Goal: Task Accomplishment & Management: Use online tool/utility

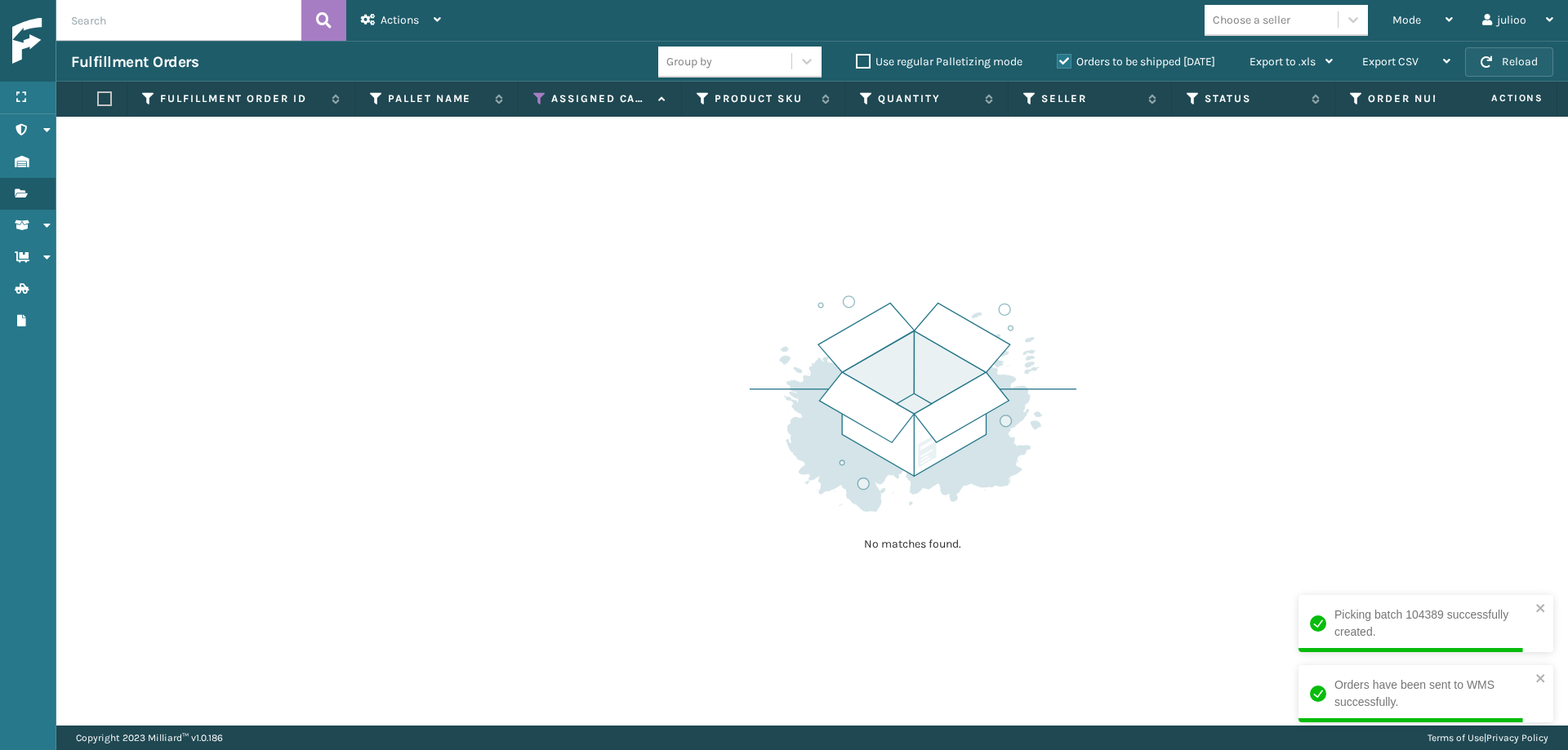
click at [1515, 69] on button "Reload" at bounding box center [1509, 62] width 88 height 29
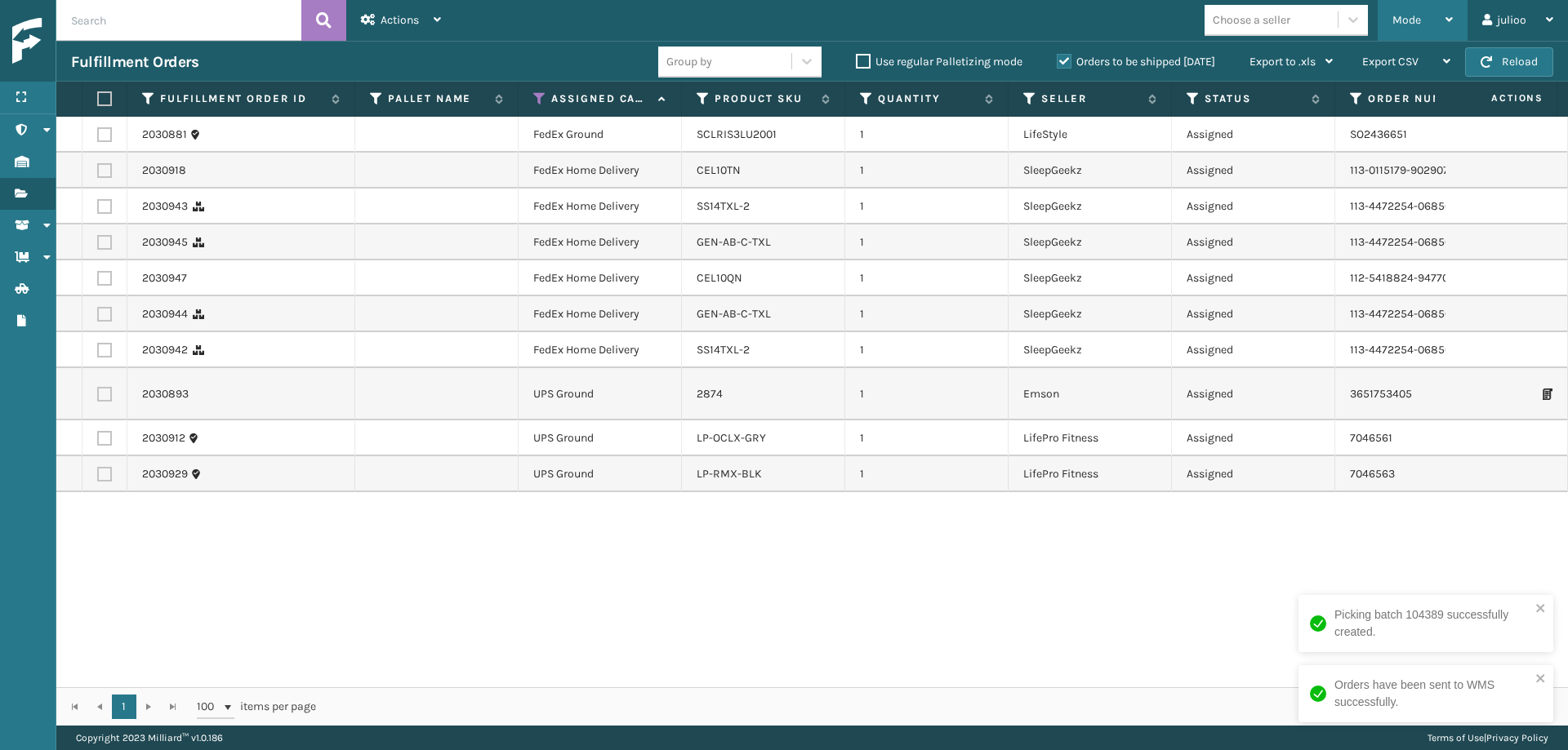
click at [1411, 20] on span "Mode" at bounding box center [1406, 19] width 28 height 14
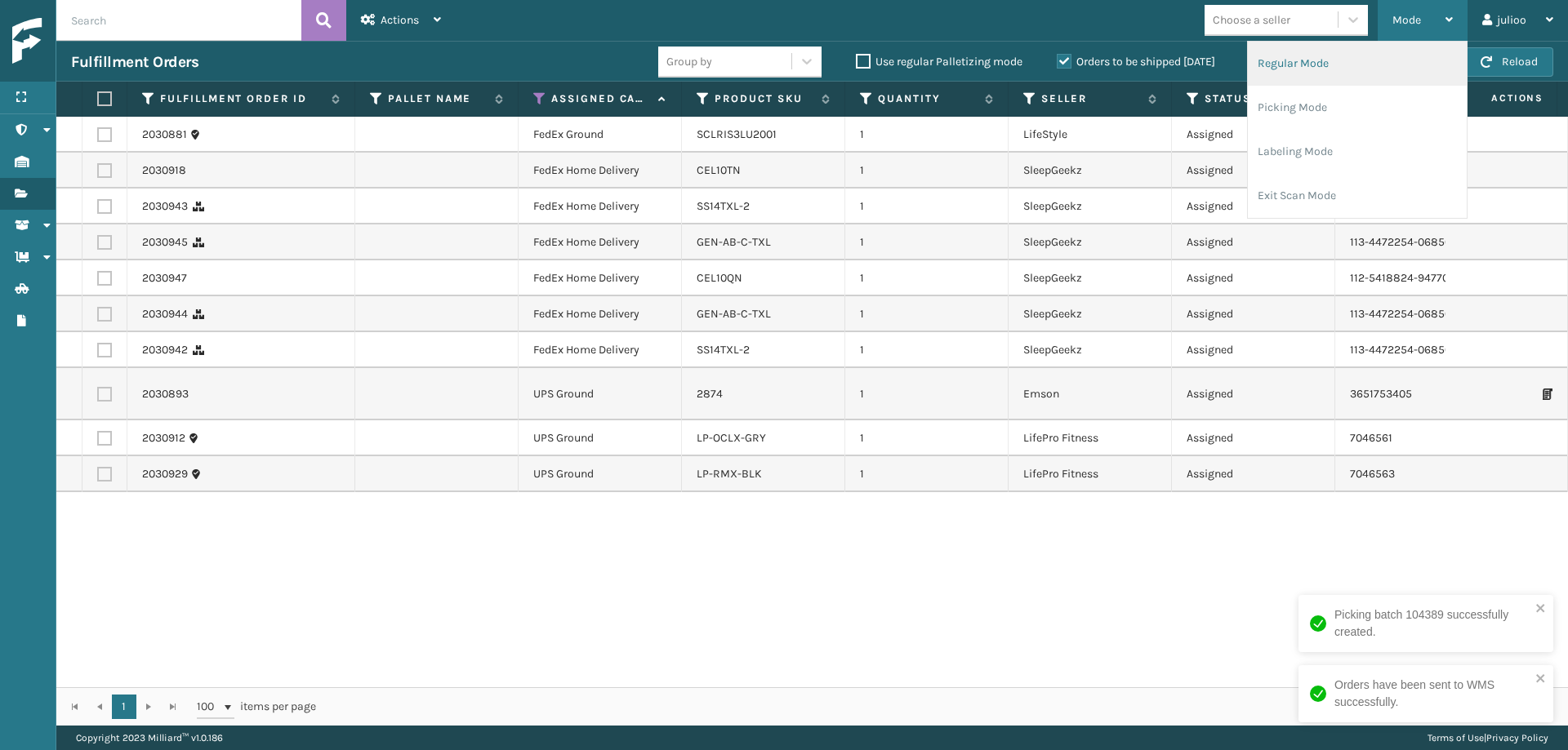
click at [1313, 63] on li "Regular Mode" at bounding box center [1357, 63] width 219 height 44
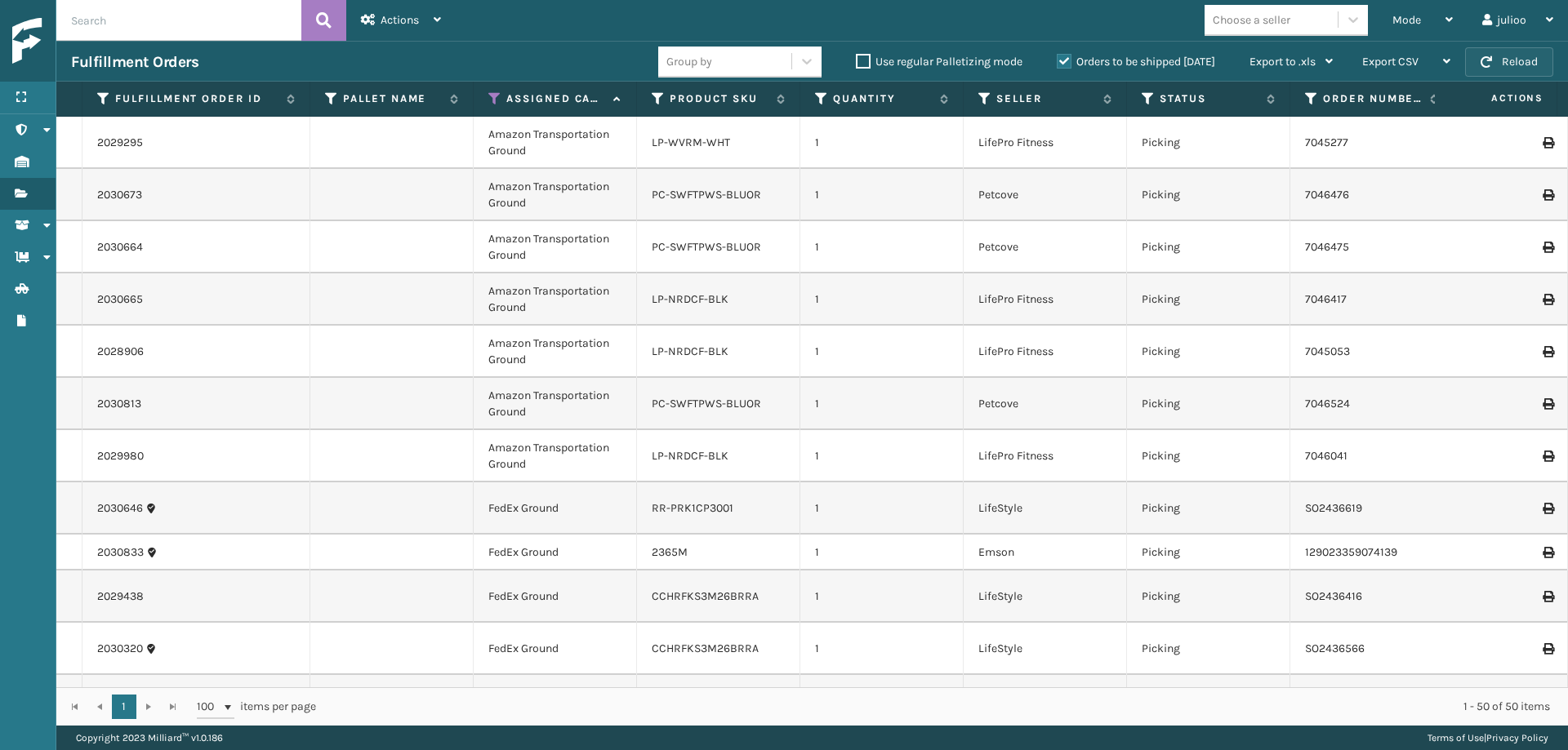
click at [1507, 63] on button "Reload" at bounding box center [1509, 62] width 88 height 29
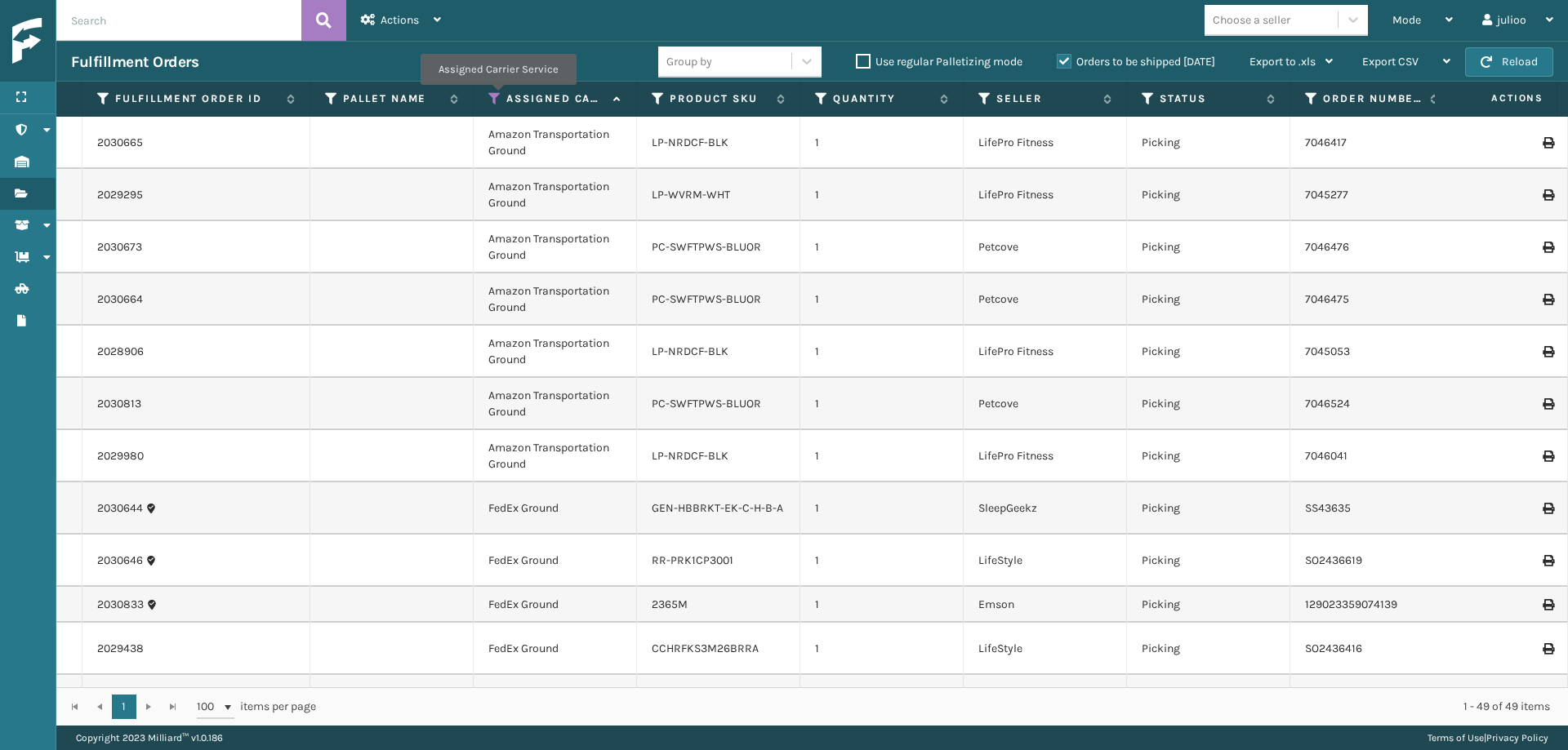
click at [497, 97] on icon at bounding box center [494, 98] width 13 height 15
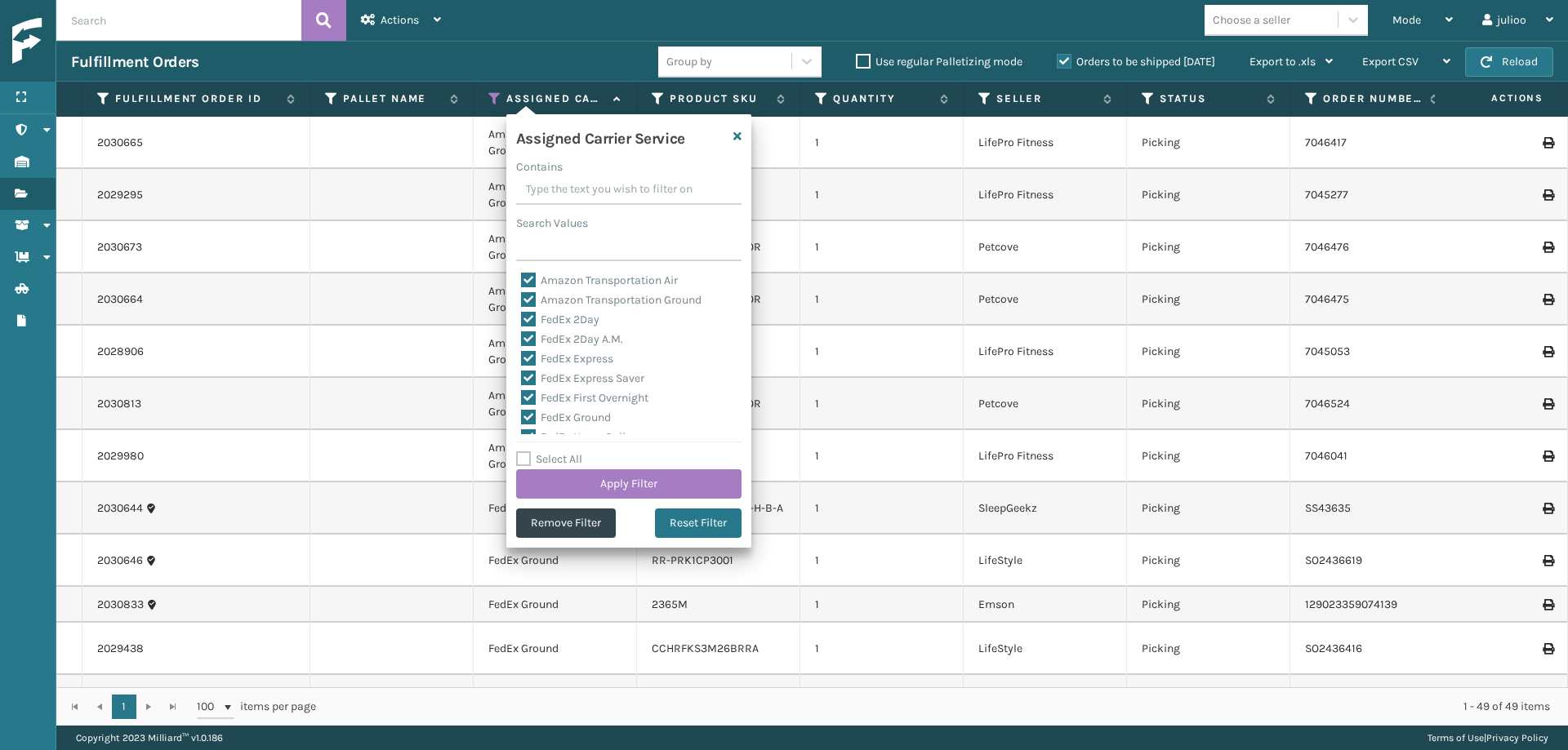
click at [523, 461] on label "Select All" at bounding box center [549, 459] width 66 height 14
click at [523, 451] on input "Select All" at bounding box center [638, 451] width 245 height 2
checkbox input "true"
click at [530, 427] on label "LTL" at bounding box center [539, 424] width 36 height 14
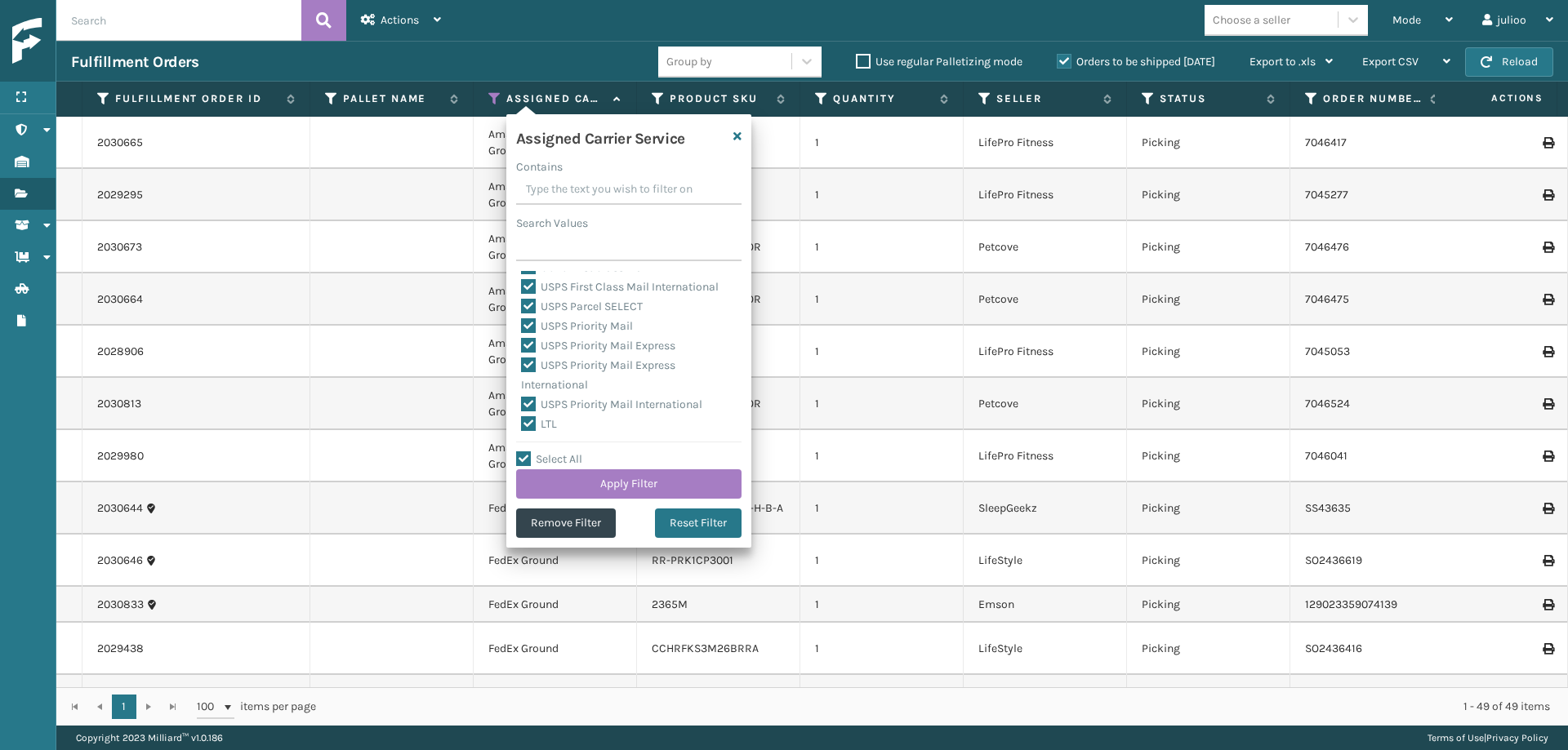
click at [522, 426] on input "LTL" at bounding box center [521, 420] width 1 height 11
checkbox input "false"
click at [583, 479] on button "Apply Filter" at bounding box center [628, 484] width 225 height 29
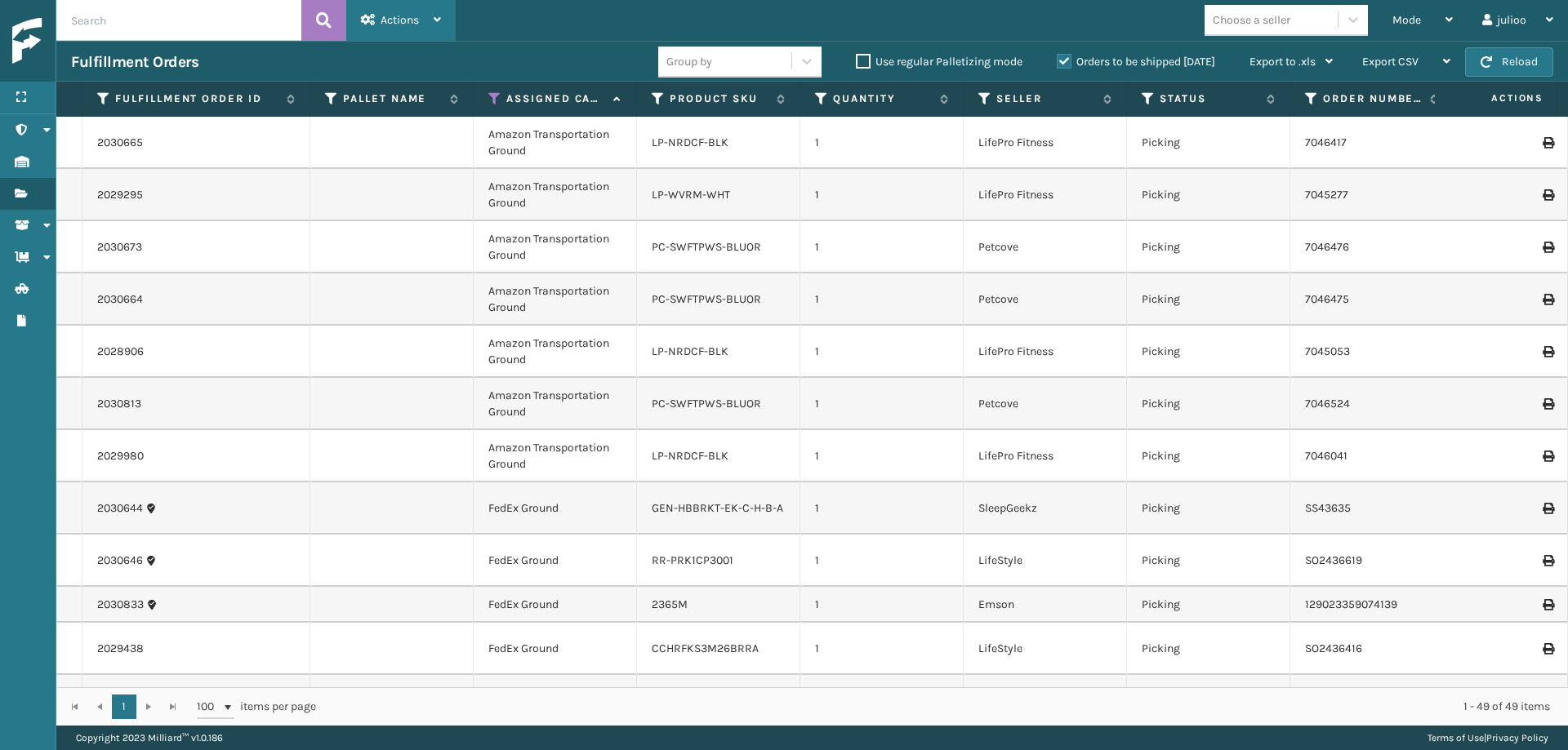
click at [416, 26] on span "Actions" at bounding box center [400, 19] width 39 height 14
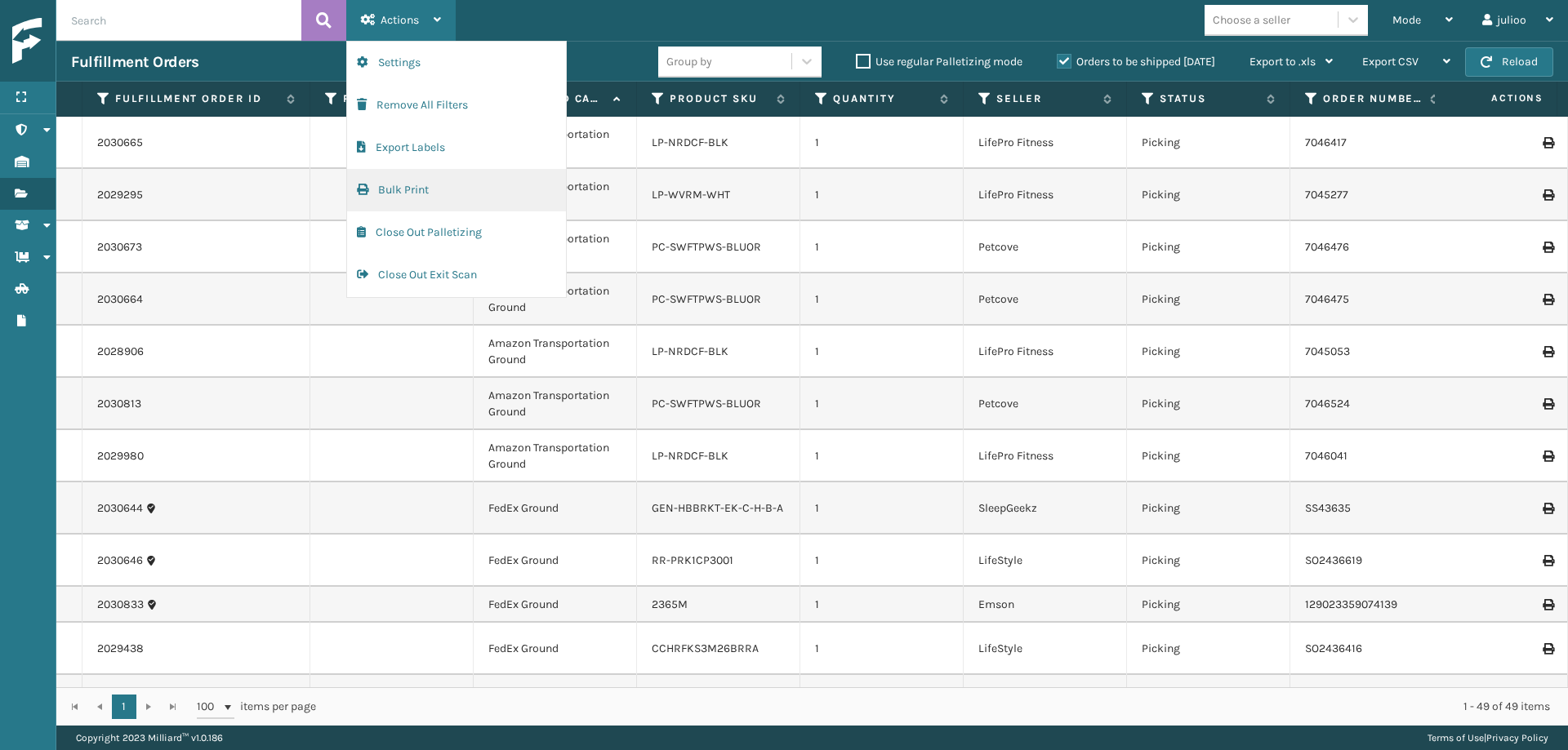
click at [417, 189] on button "Bulk Print" at bounding box center [457, 190] width 219 height 42
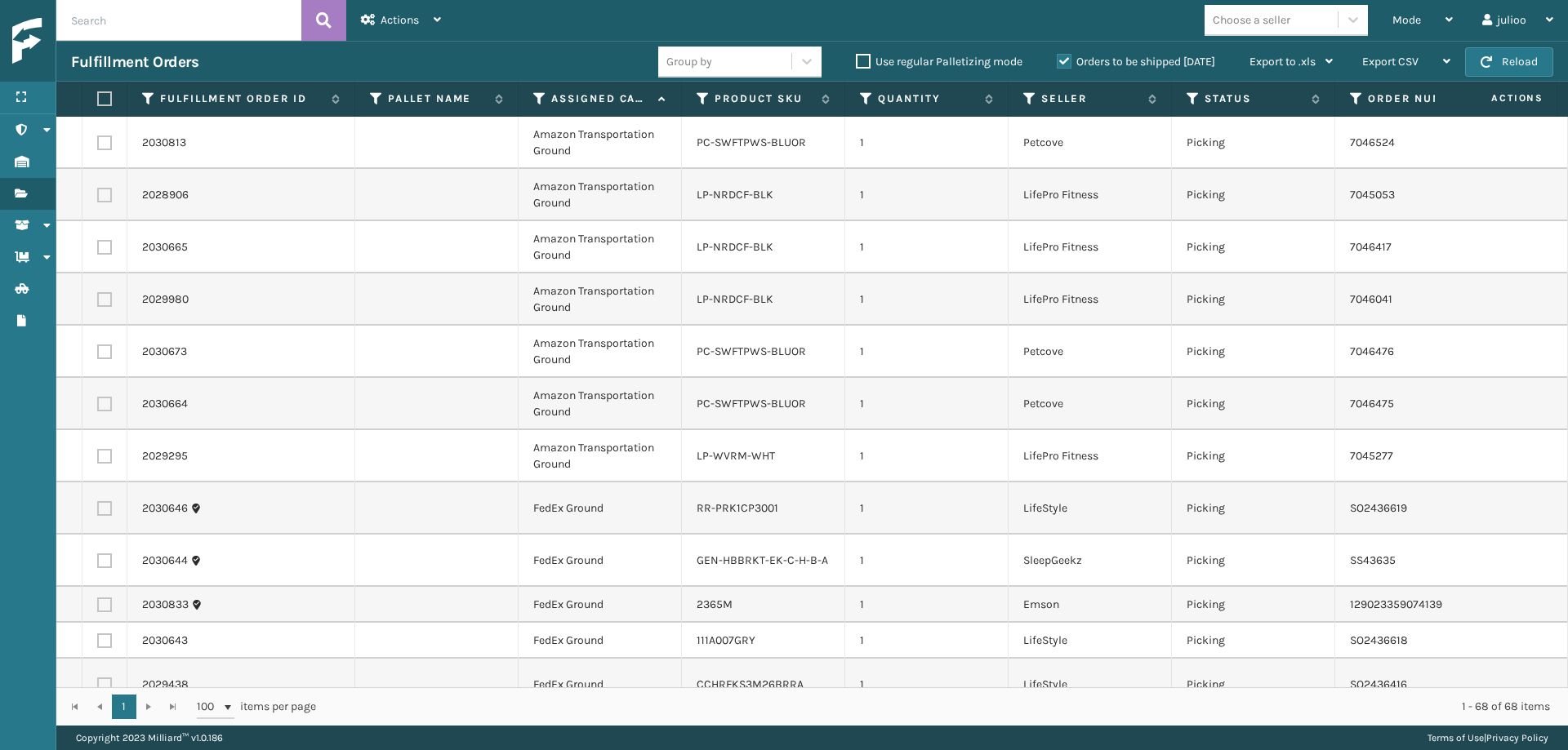
click at [98, 142] on label at bounding box center [105, 142] width 15 height 15
click at [98, 142] on input "checkbox" at bounding box center [97, 141] width 1 height 11
checkbox input "true"
click at [101, 205] on td at bounding box center [105, 195] width 45 height 52
click at [105, 196] on label at bounding box center [105, 195] width 15 height 15
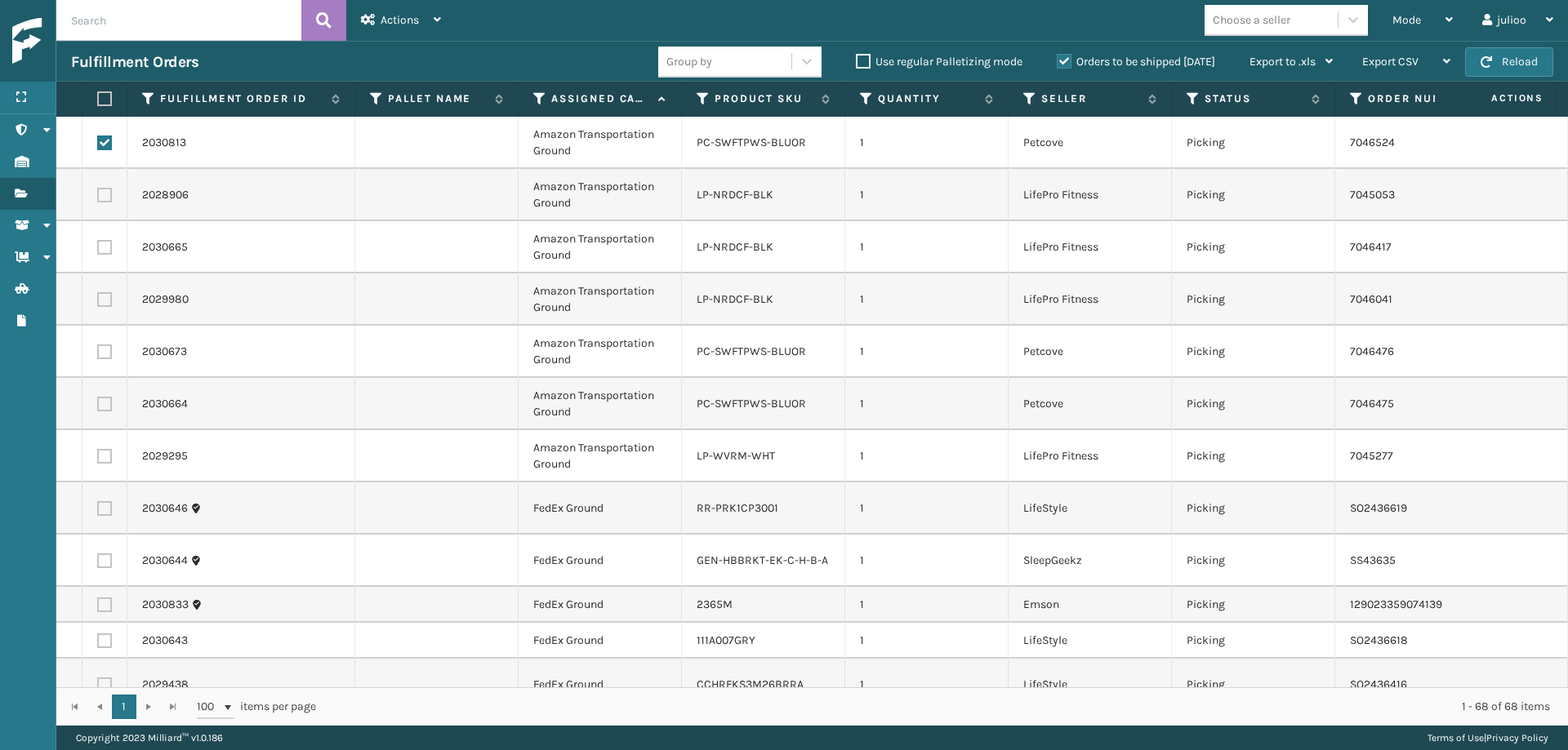
click at [98, 196] on input "checkbox" at bounding box center [97, 193] width 1 height 11
checkbox input "true"
click at [103, 245] on label at bounding box center [105, 247] width 15 height 15
click at [98, 245] on input "checkbox" at bounding box center [97, 245] width 1 height 11
checkbox input "true"
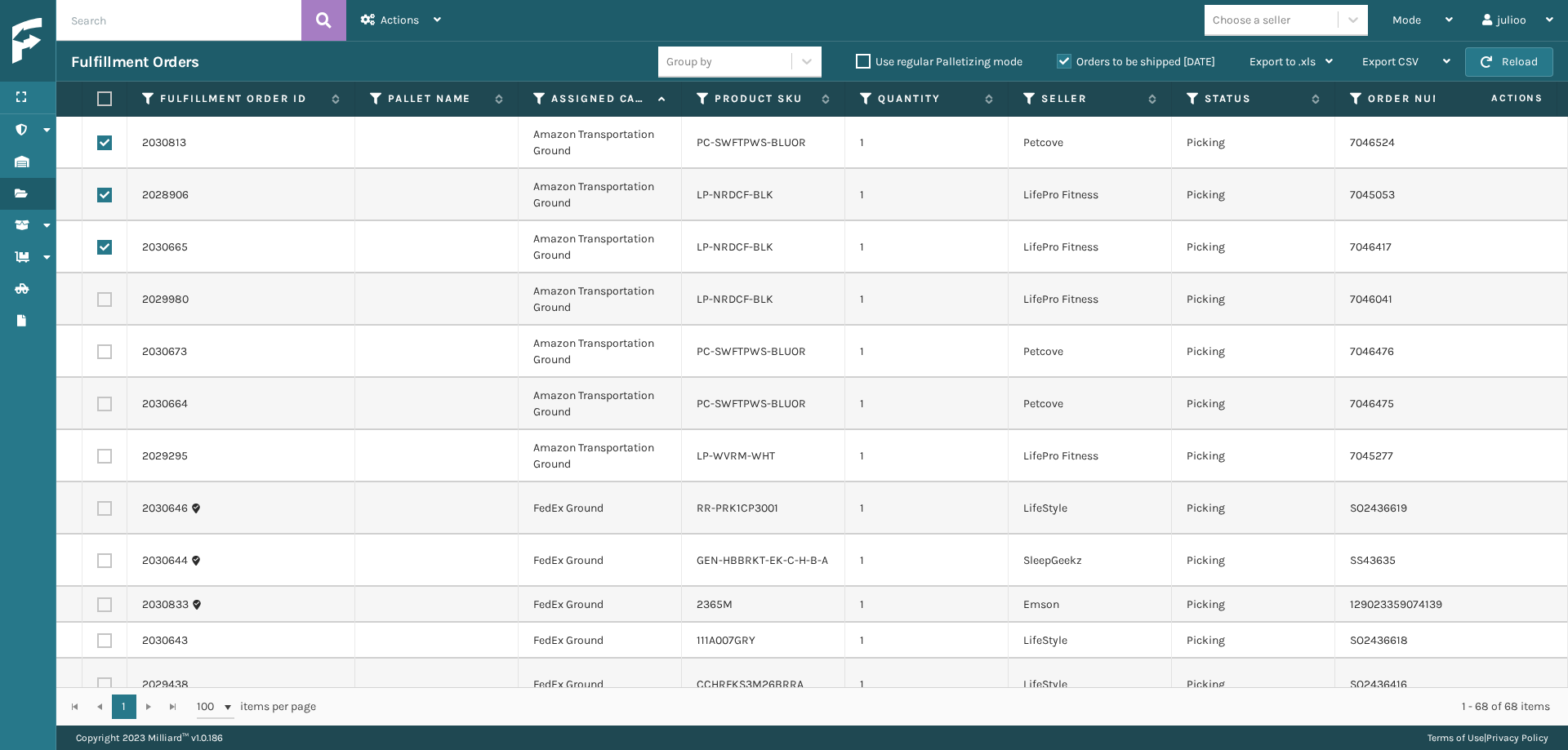
drag, startPoint x: 100, startPoint y: 301, endPoint x: 108, endPoint y: 312, distance: 13.6
click at [101, 301] on label at bounding box center [105, 300] width 15 height 15
click at [98, 301] on input "checkbox" at bounding box center [97, 298] width 1 height 11
checkbox input "true"
click at [106, 353] on label at bounding box center [105, 352] width 15 height 15
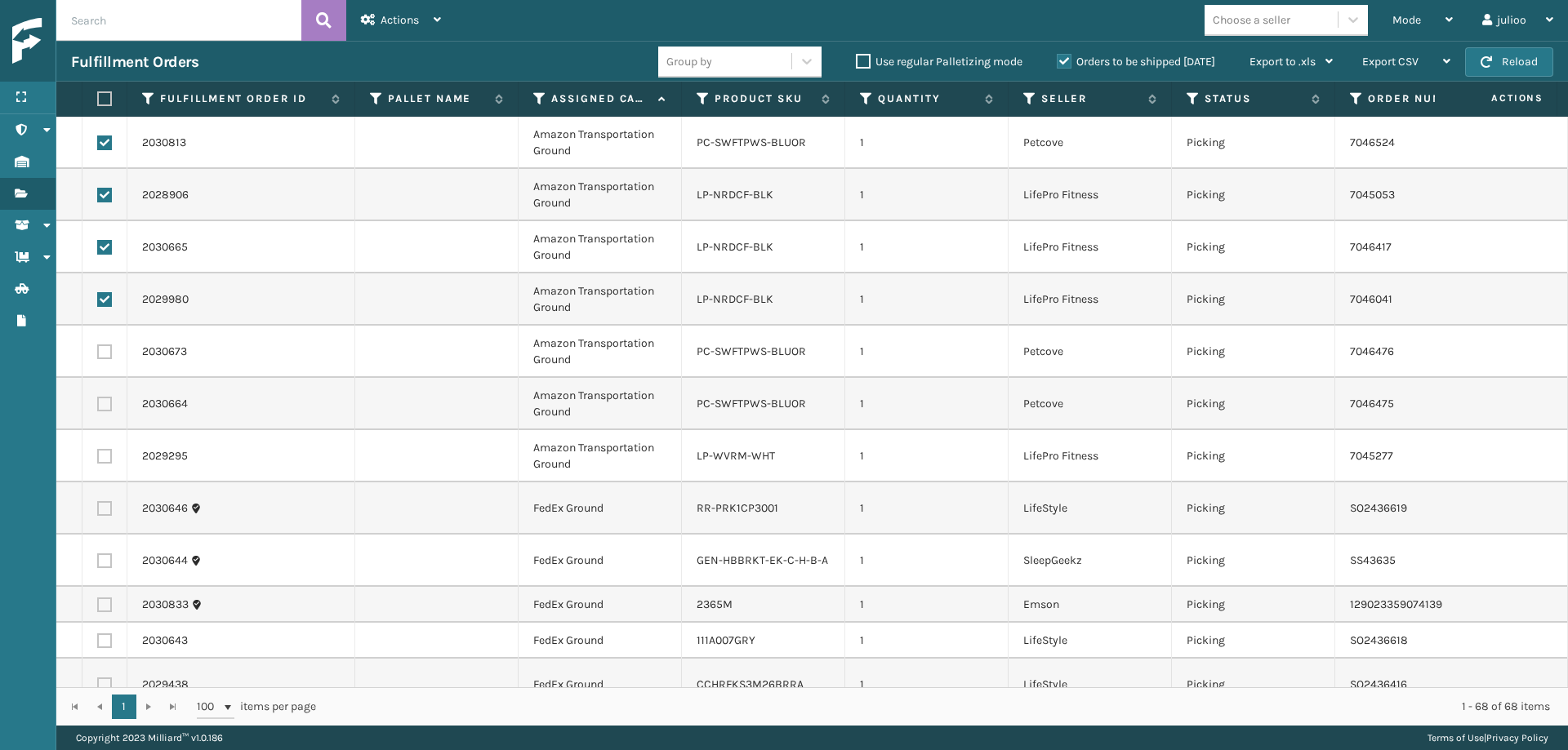
click at [98, 353] on input "checkbox" at bounding box center [97, 350] width 1 height 11
checkbox input "true"
click at [105, 402] on label at bounding box center [105, 404] width 15 height 15
click at [98, 402] on input "checkbox" at bounding box center [97, 403] width 1 height 11
checkbox input "true"
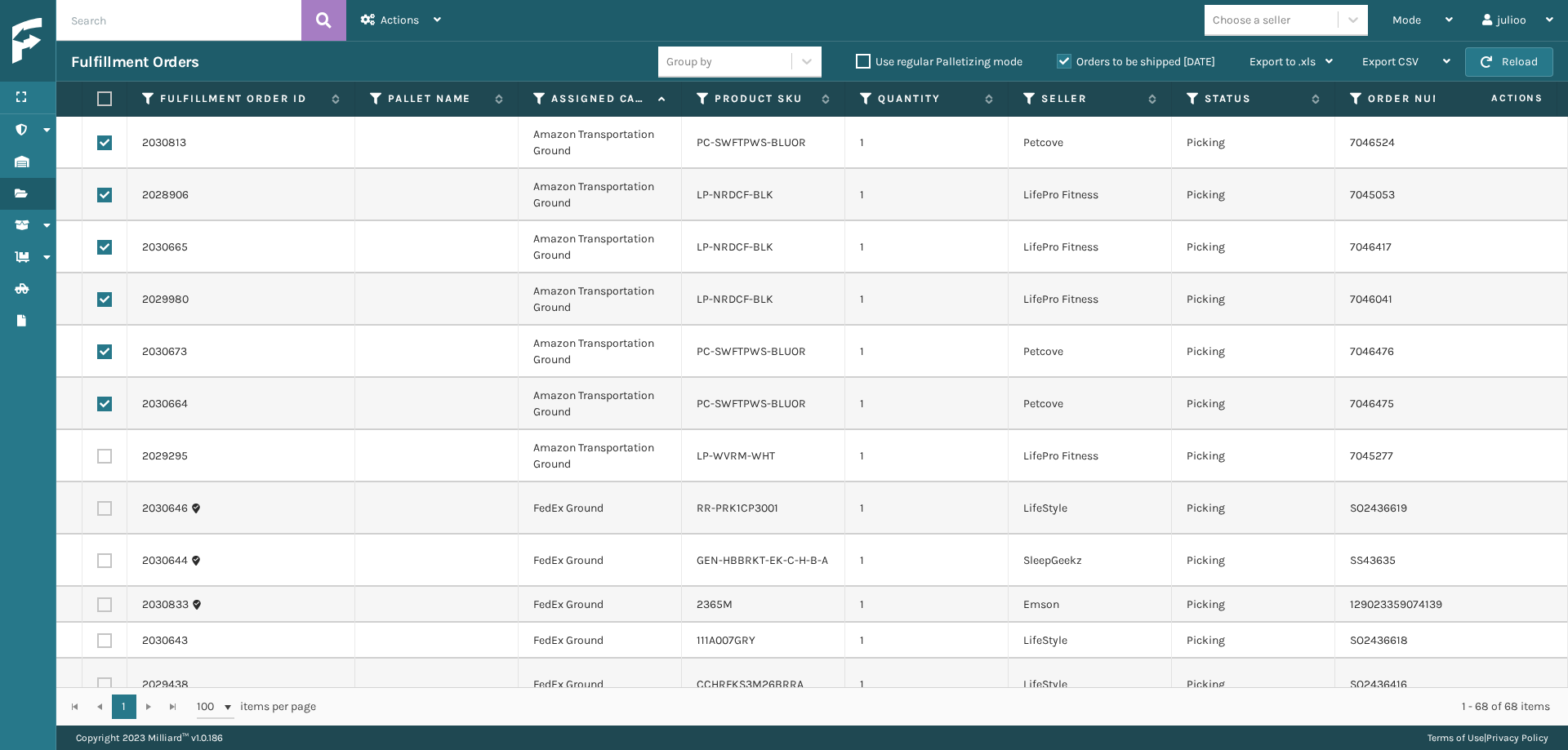
click at [106, 457] on label at bounding box center [105, 457] width 15 height 15
click at [98, 457] on input "checkbox" at bounding box center [97, 455] width 1 height 11
checkbox input "true"
click at [447, 26] on div "Actions Settings Remove All Filters Export Labels Bulk print history items Exit…" at bounding box center [401, 20] width 109 height 40
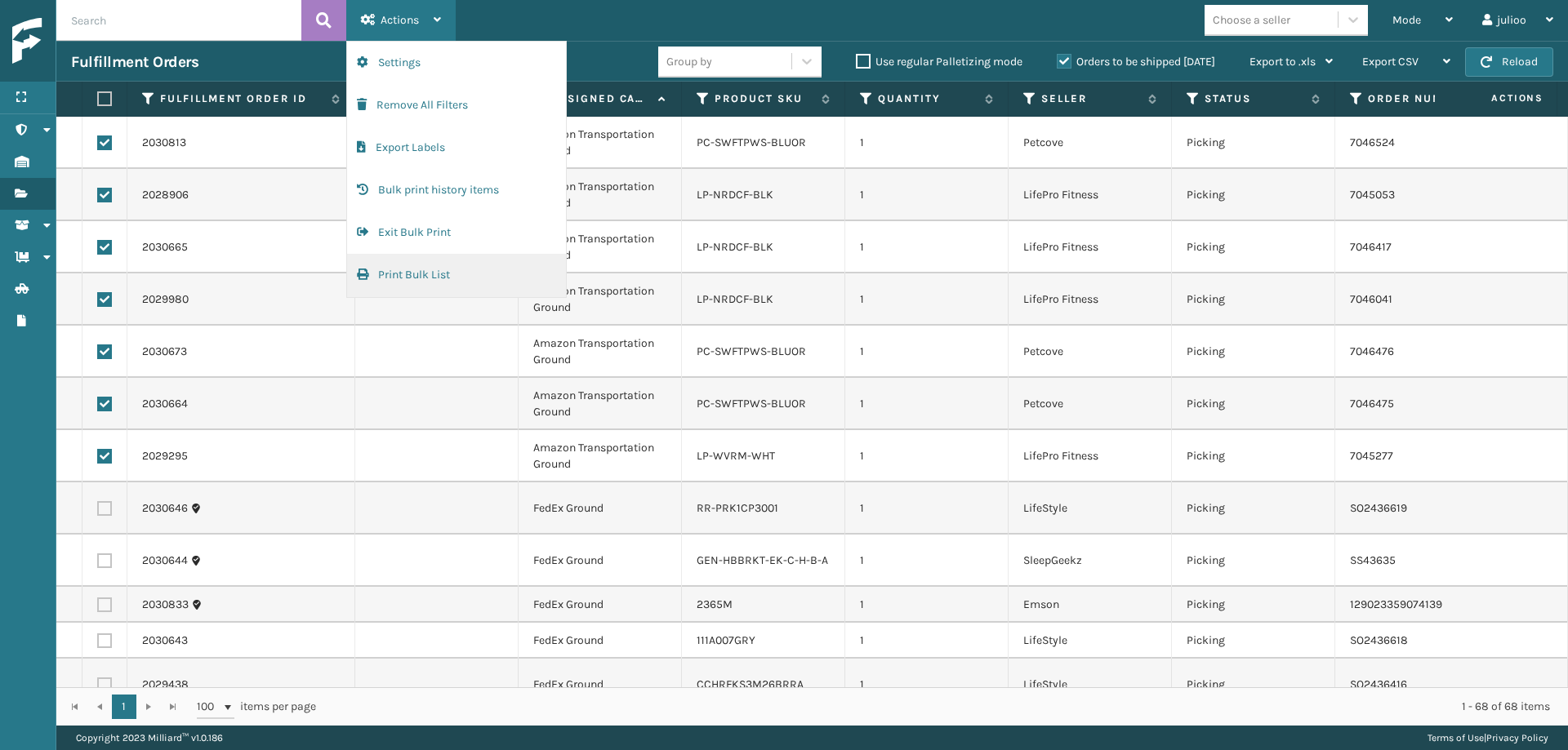
click at [439, 278] on button "Print Bulk List" at bounding box center [457, 275] width 219 height 42
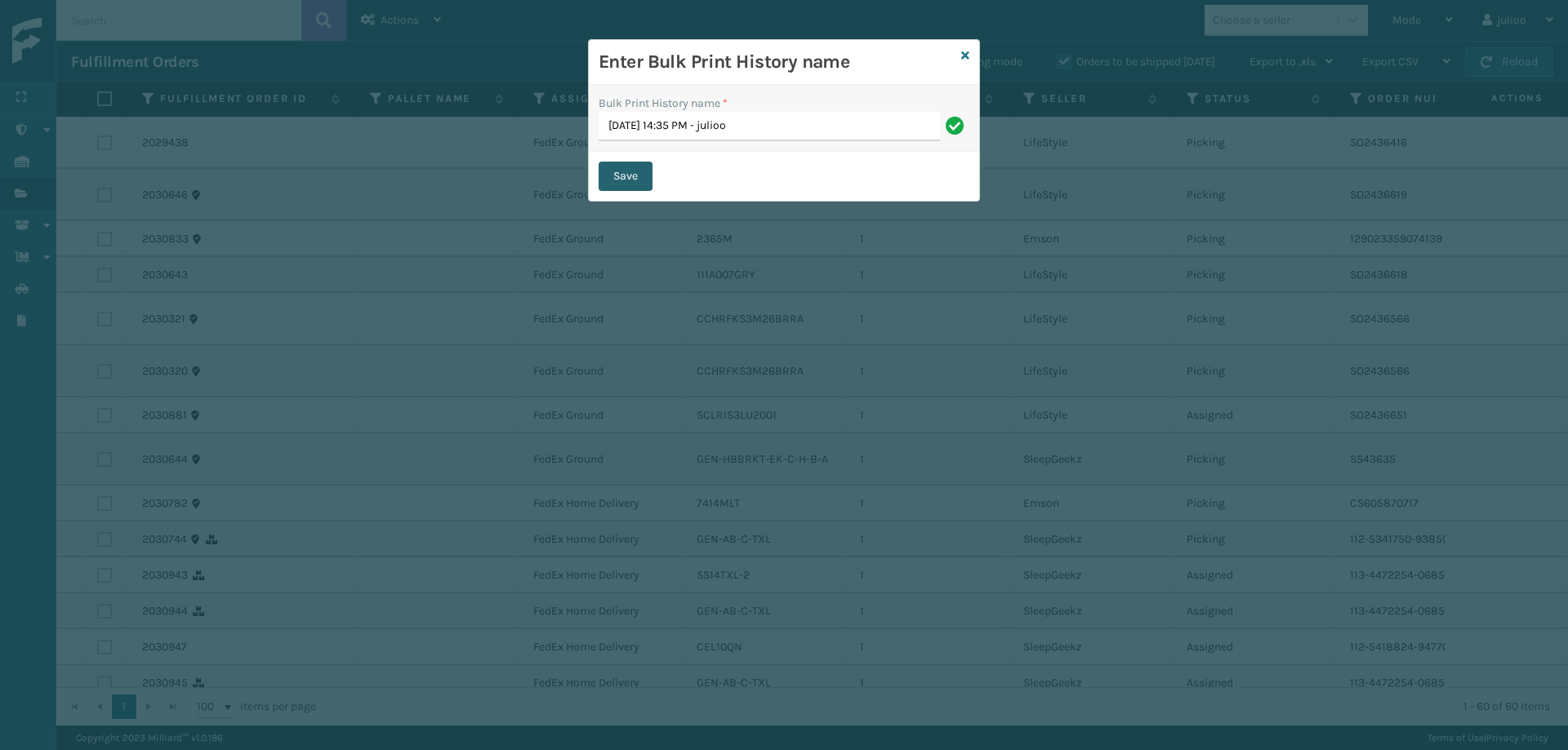
click at [624, 174] on button "Save" at bounding box center [625, 176] width 54 height 29
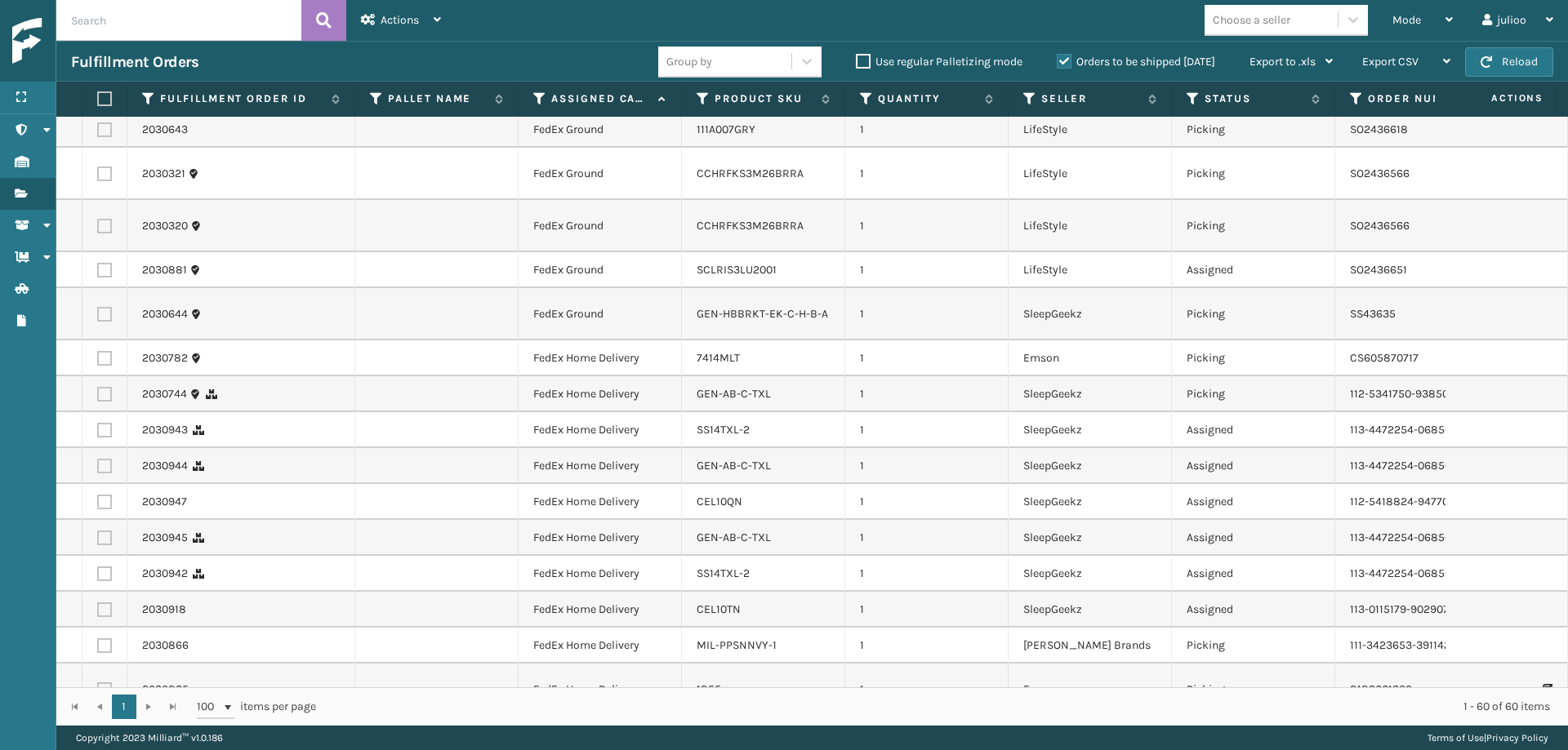
scroll to position [0, 0]
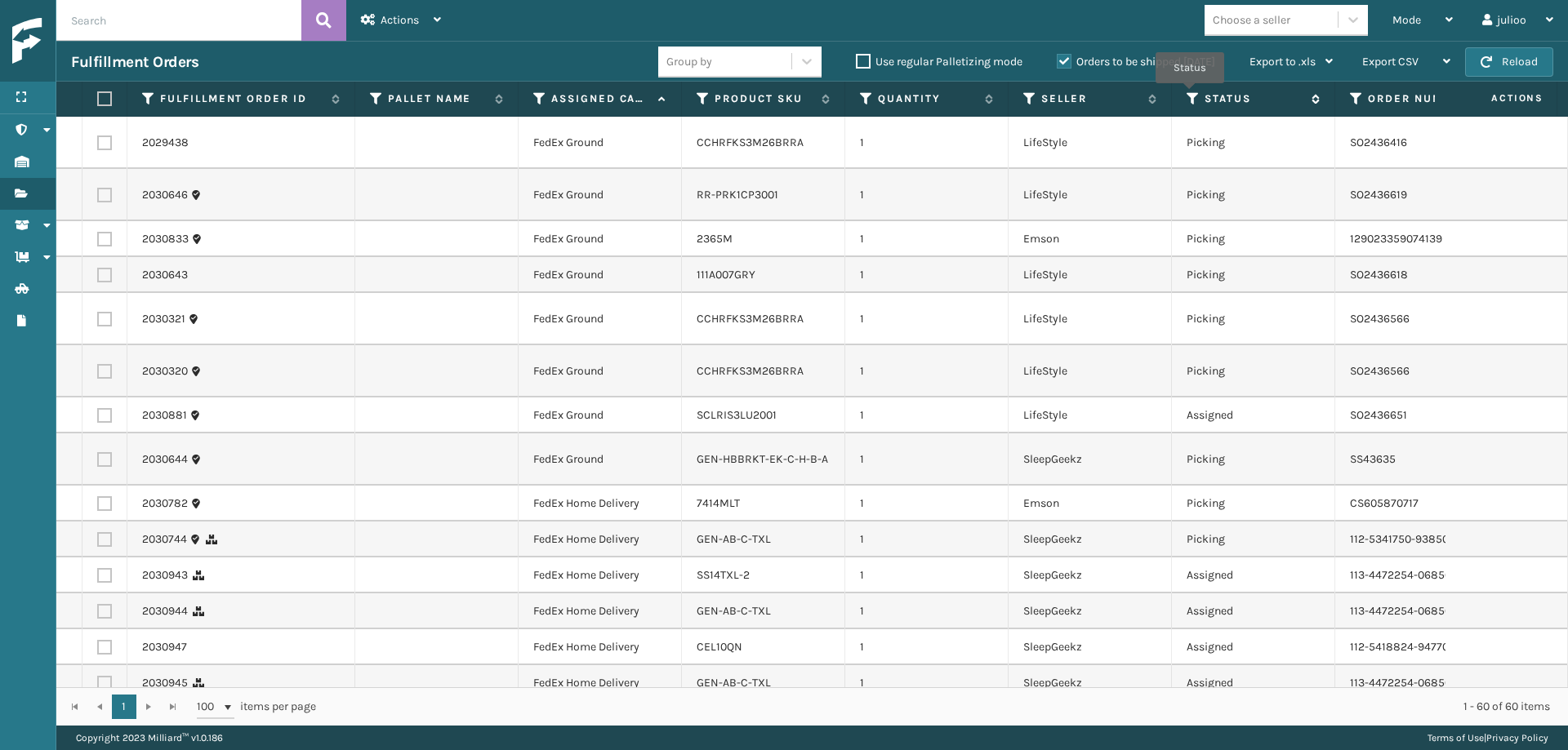
click at [1189, 95] on icon at bounding box center [1193, 98] width 13 height 15
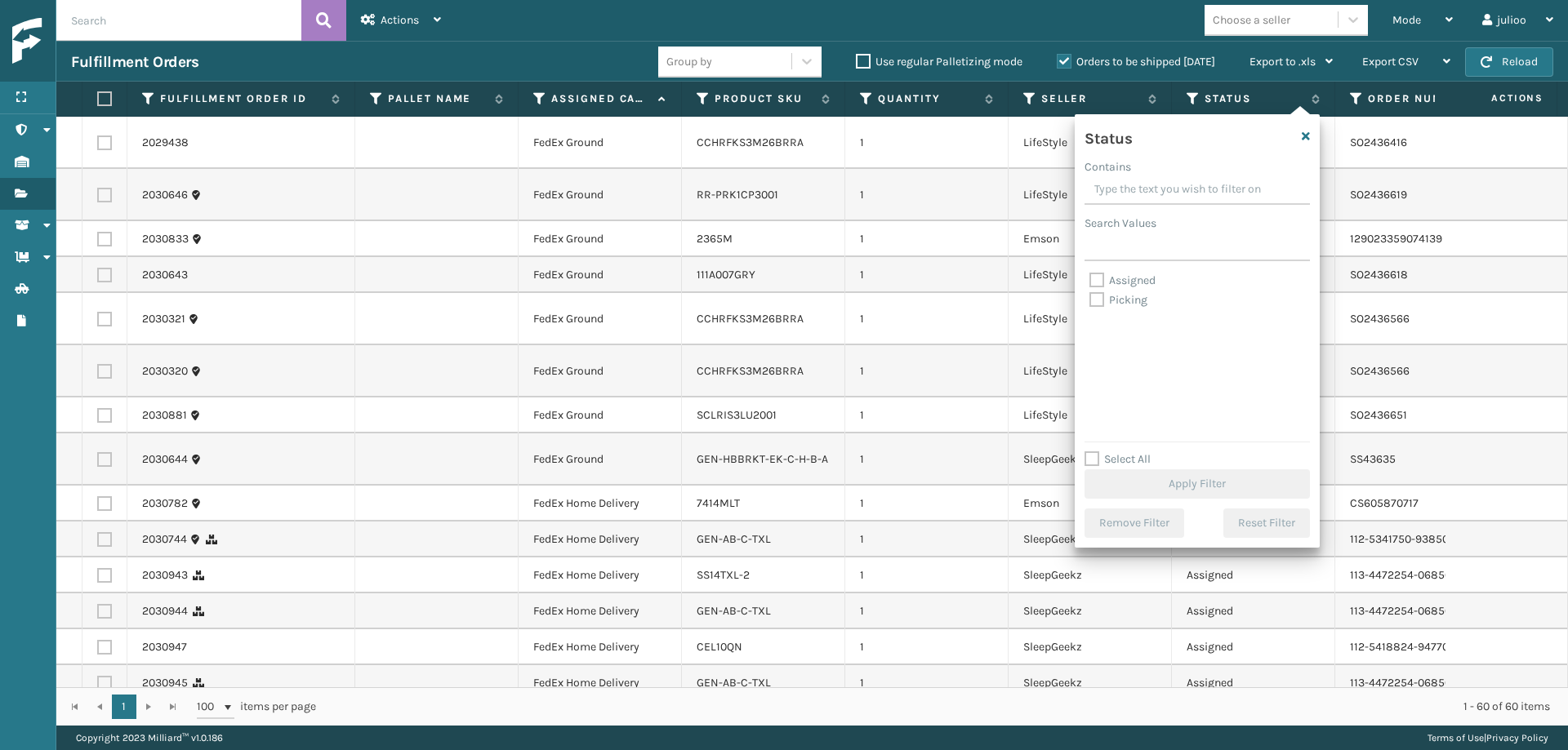
click at [1092, 301] on label "Picking" at bounding box center [1118, 300] width 58 height 14
click at [1090, 301] on input "Picking" at bounding box center [1089, 296] width 1 height 11
checkbox input "true"
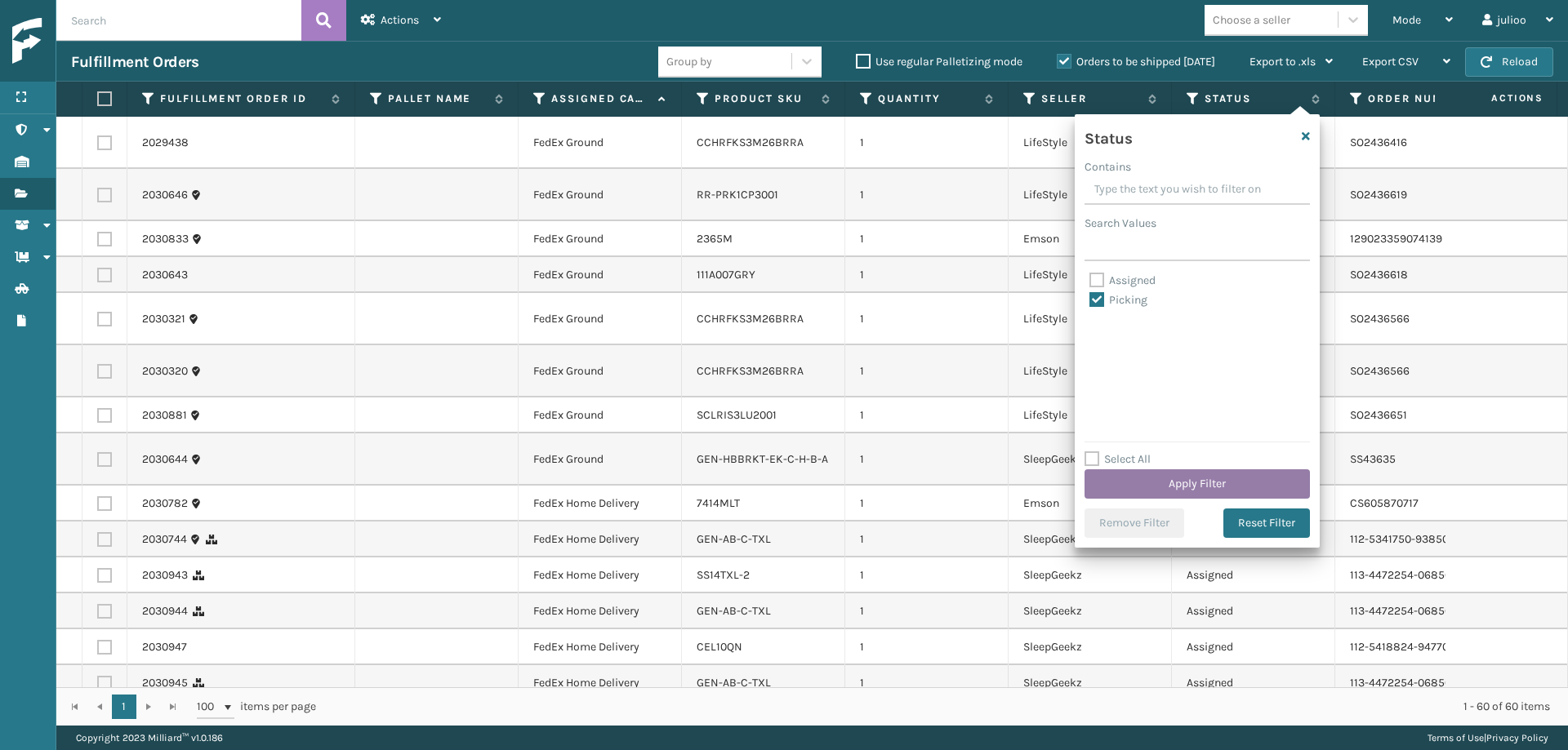
click at [1154, 481] on button "Apply Filter" at bounding box center [1197, 484] width 225 height 29
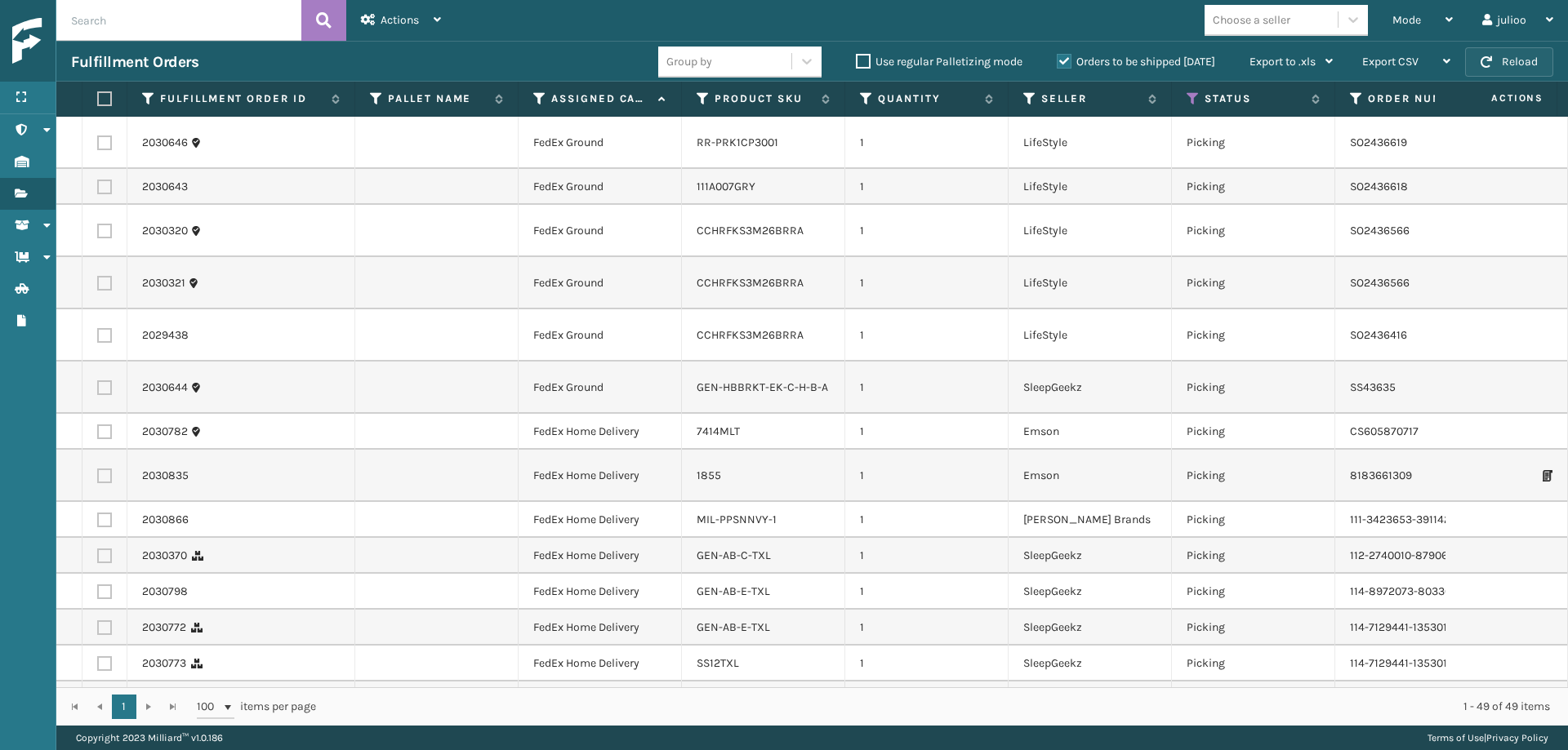
click at [1488, 72] on button "Reload" at bounding box center [1509, 62] width 88 height 29
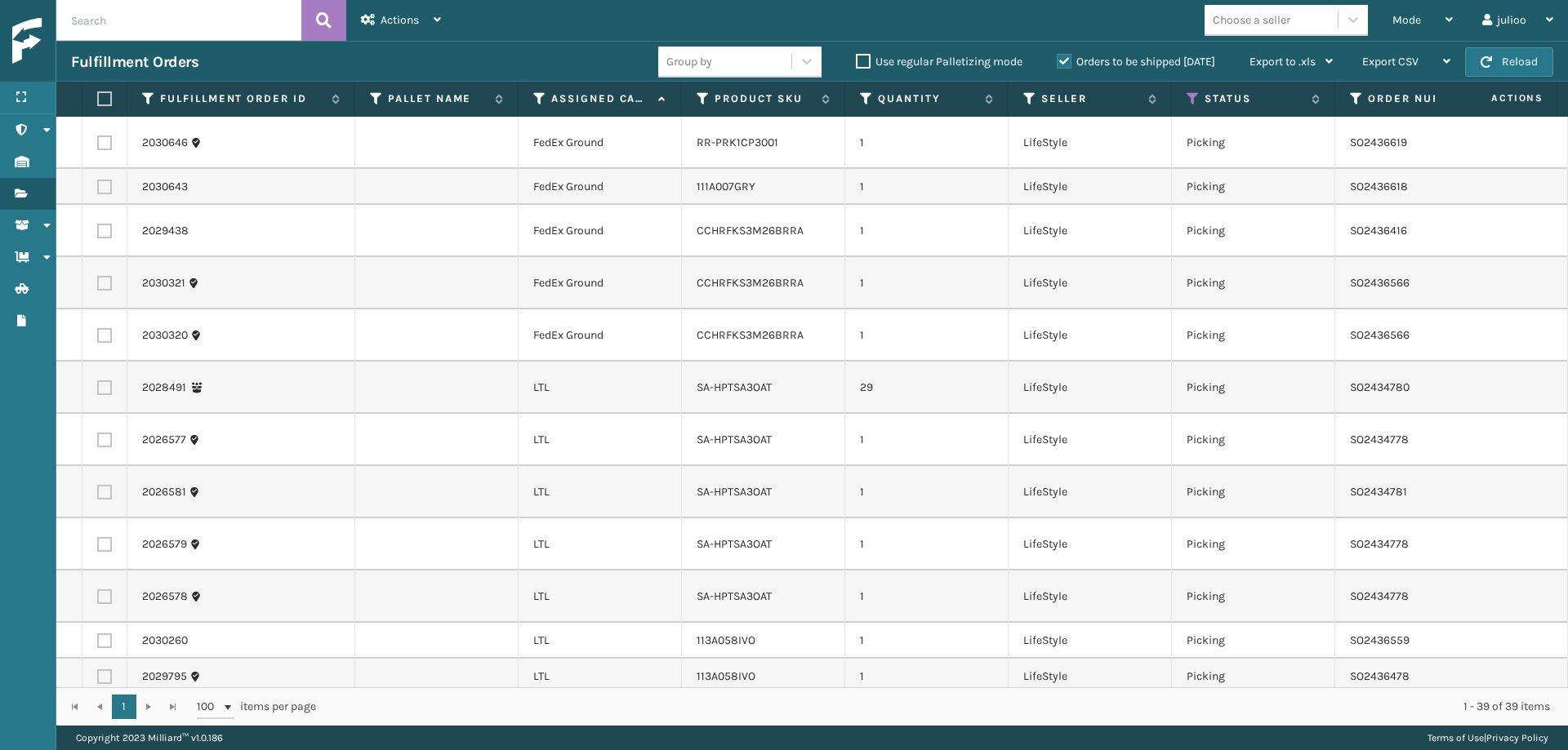
click at [531, 98] on th "Assigned Carrier Service" at bounding box center [600, 99] width 164 height 35
click at [536, 103] on icon at bounding box center [540, 98] width 13 height 15
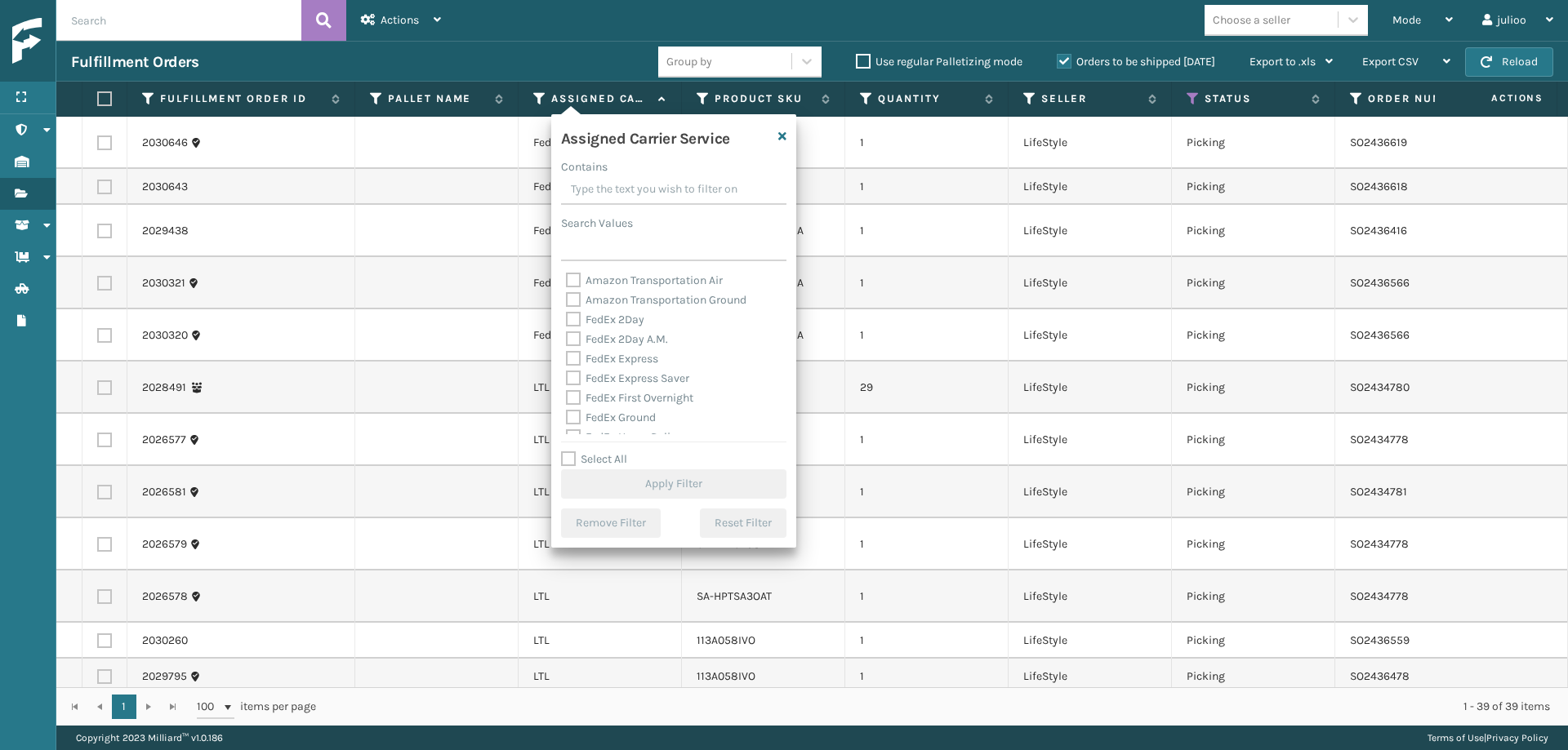
click at [563, 459] on label "Select All" at bounding box center [594, 459] width 66 height 14
click at [563, 451] on input "Select All" at bounding box center [683, 451] width 245 height 2
checkbox input "true"
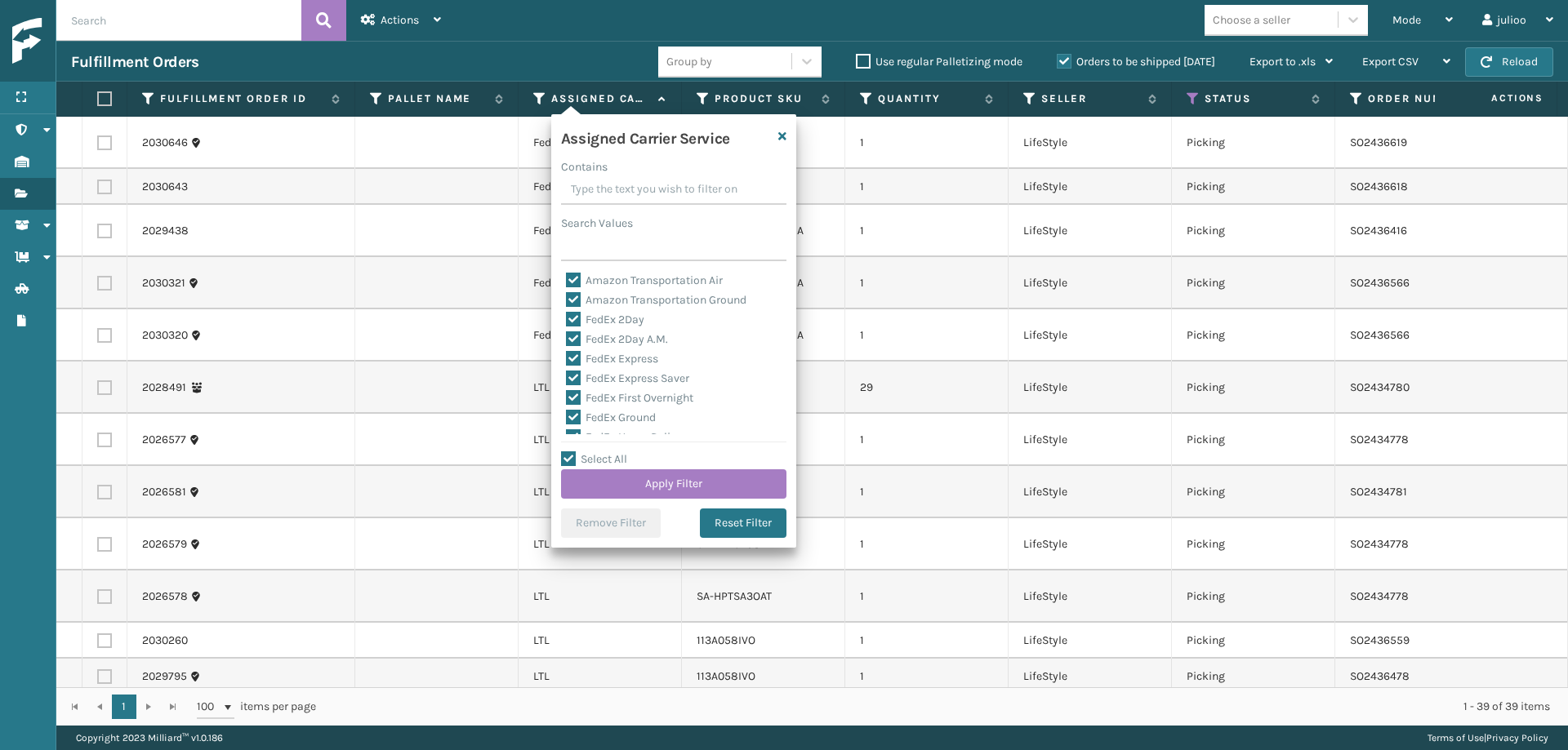
checkbox input "true"
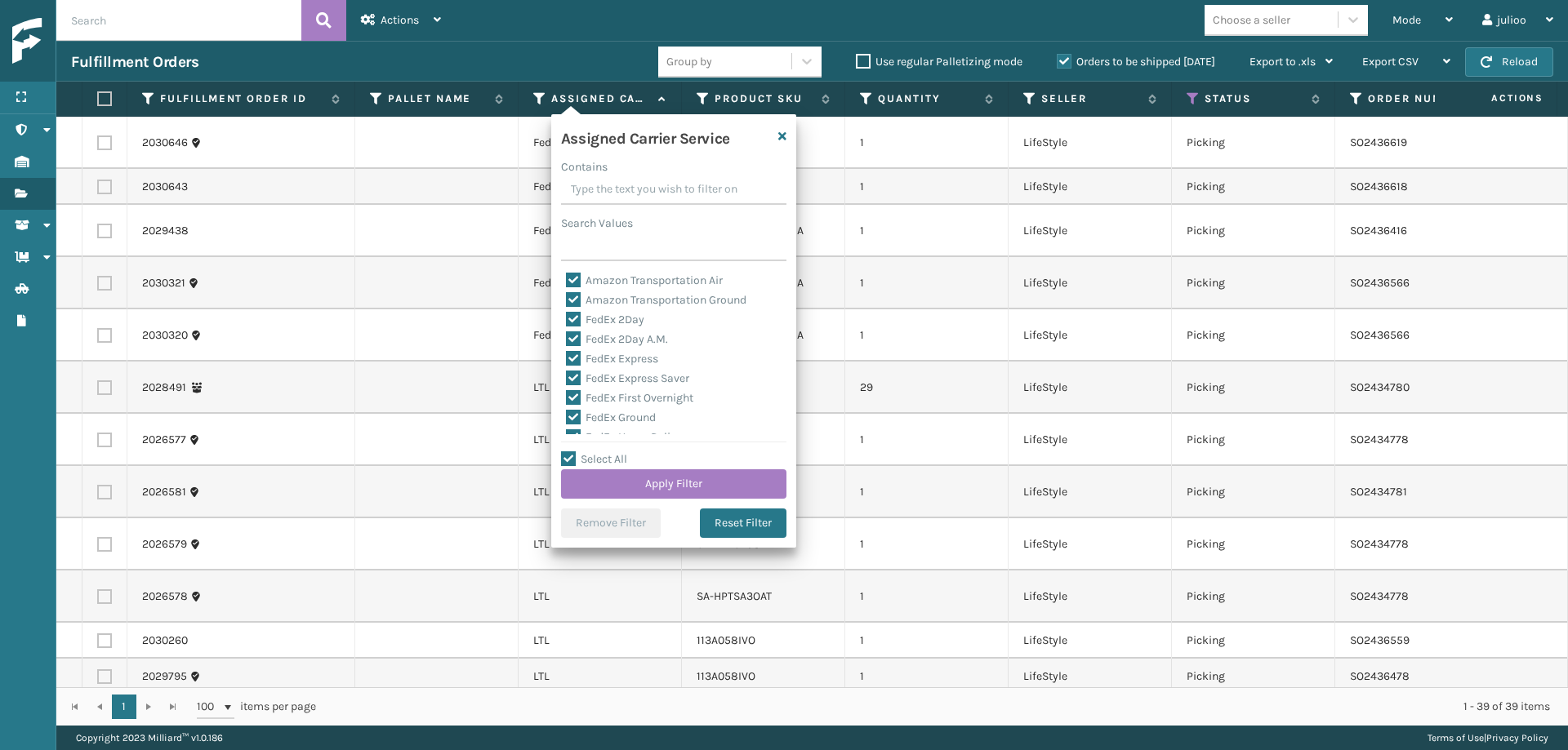
checkbox input "true"
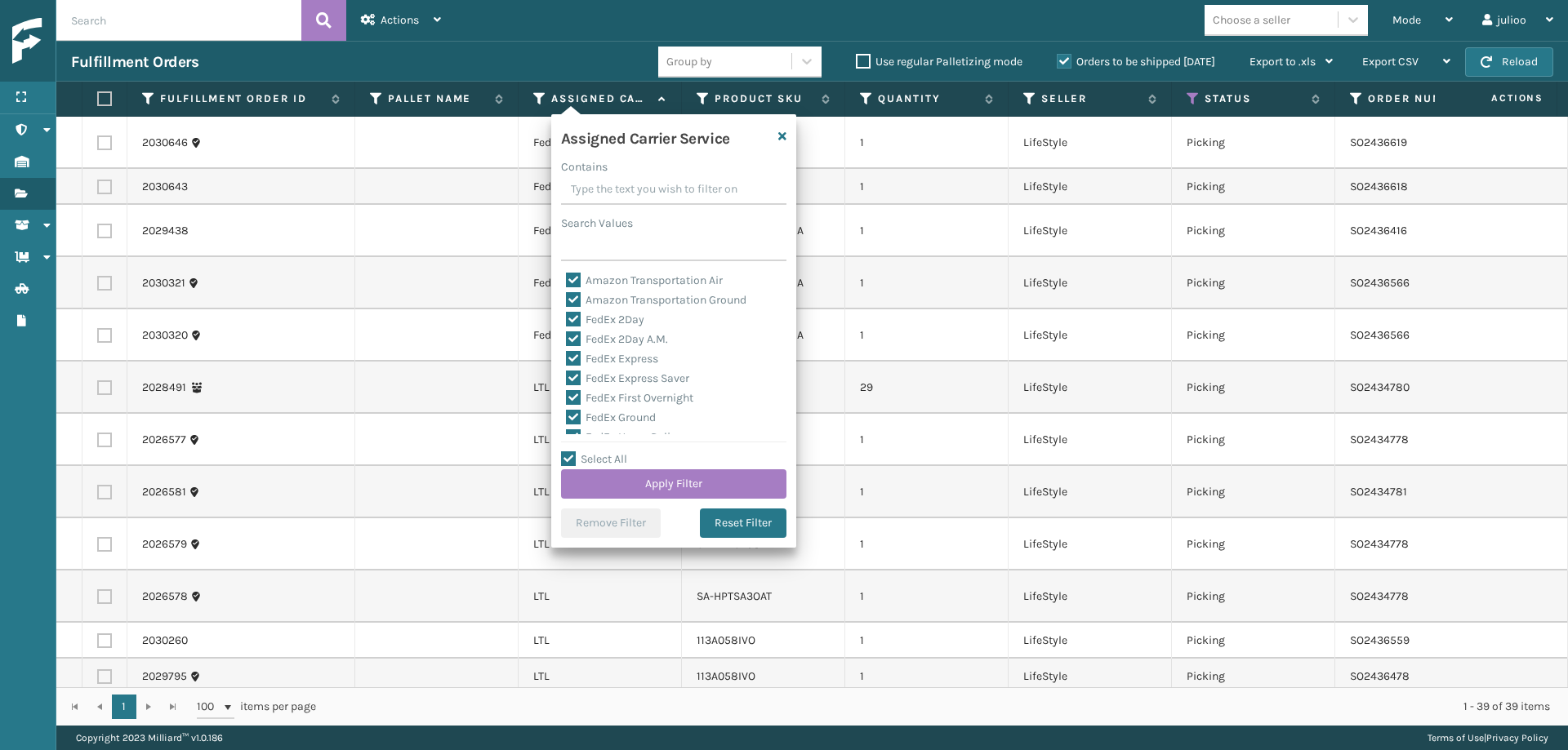
checkbox input "true"
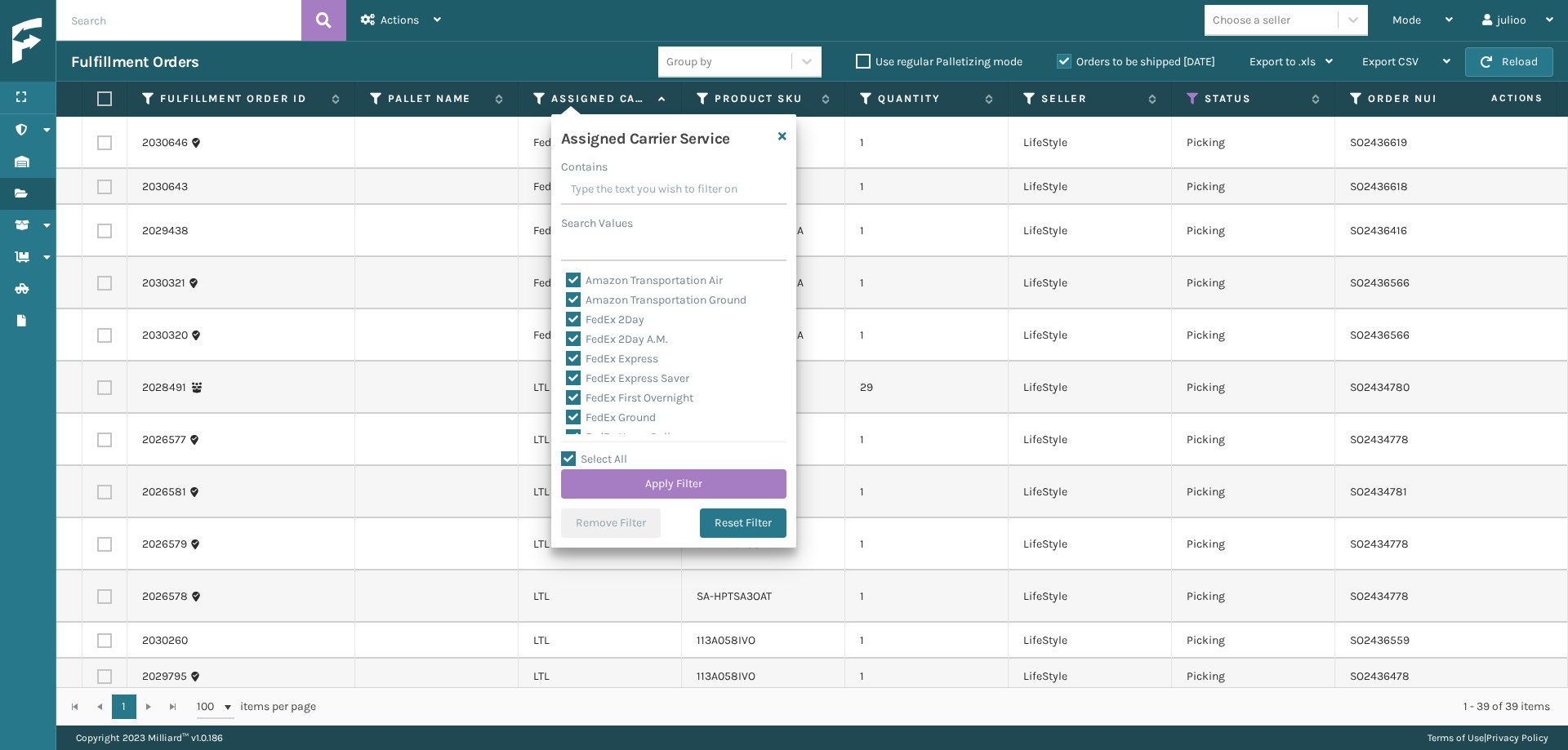
checkbox input "true"
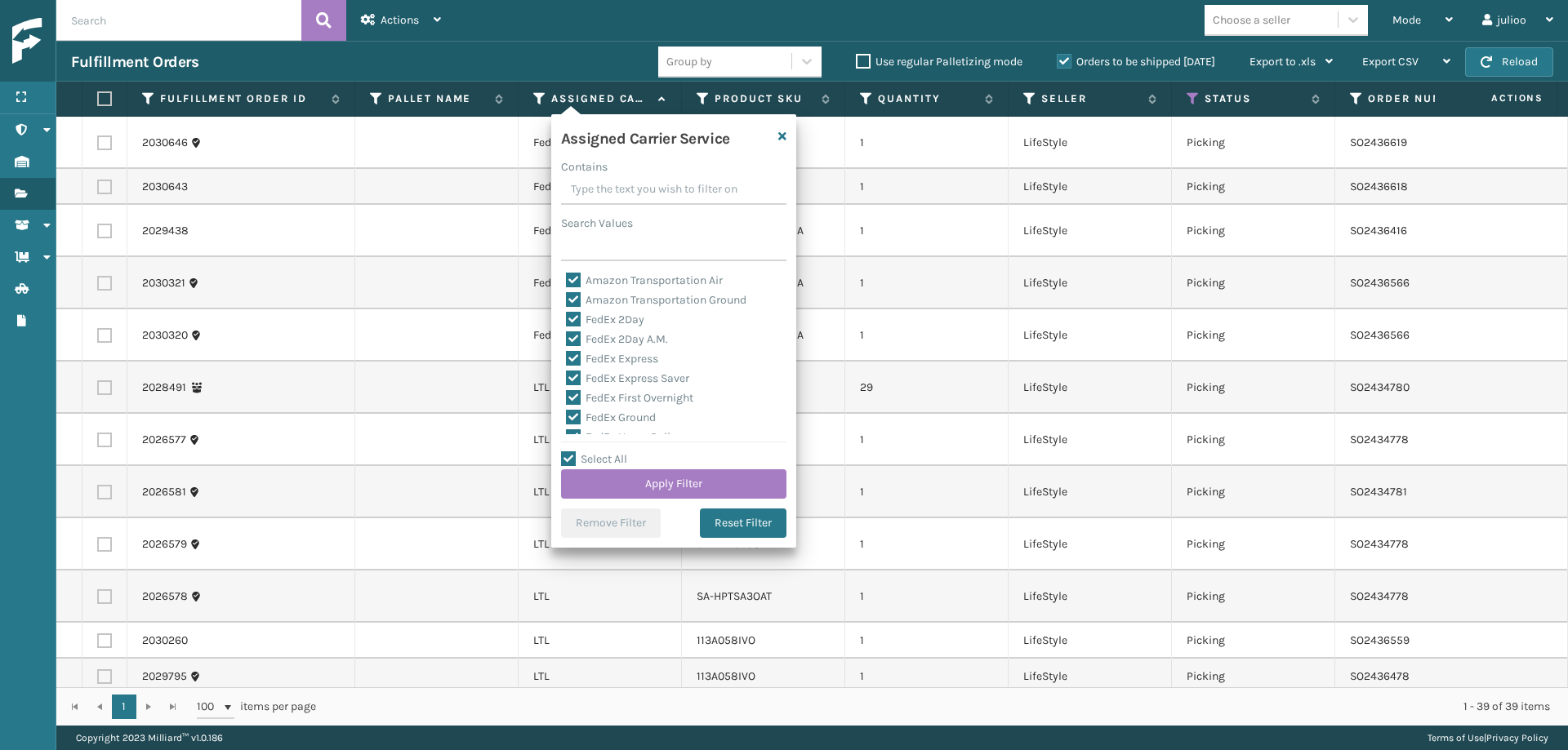
checkbox input "true"
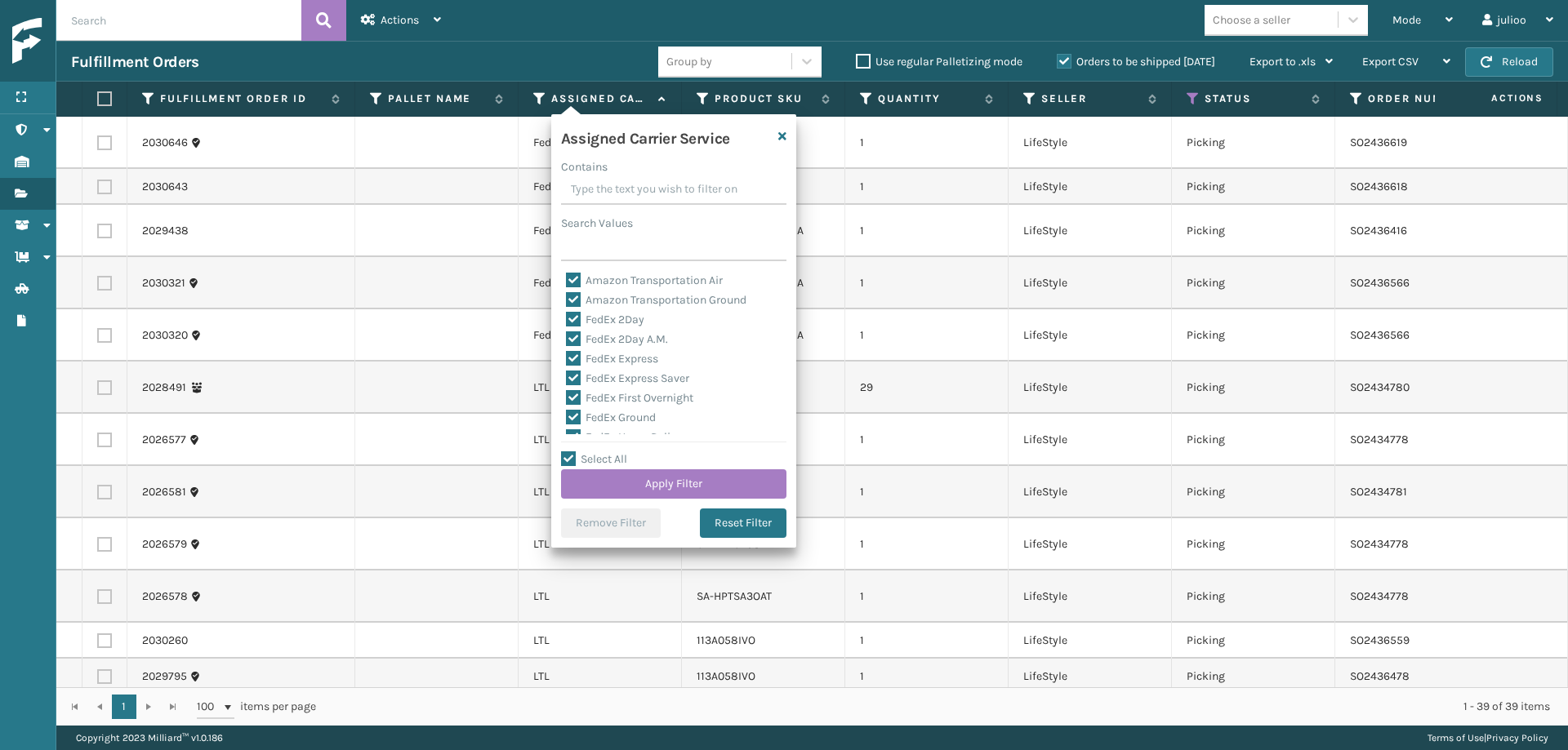
checkbox input "true"
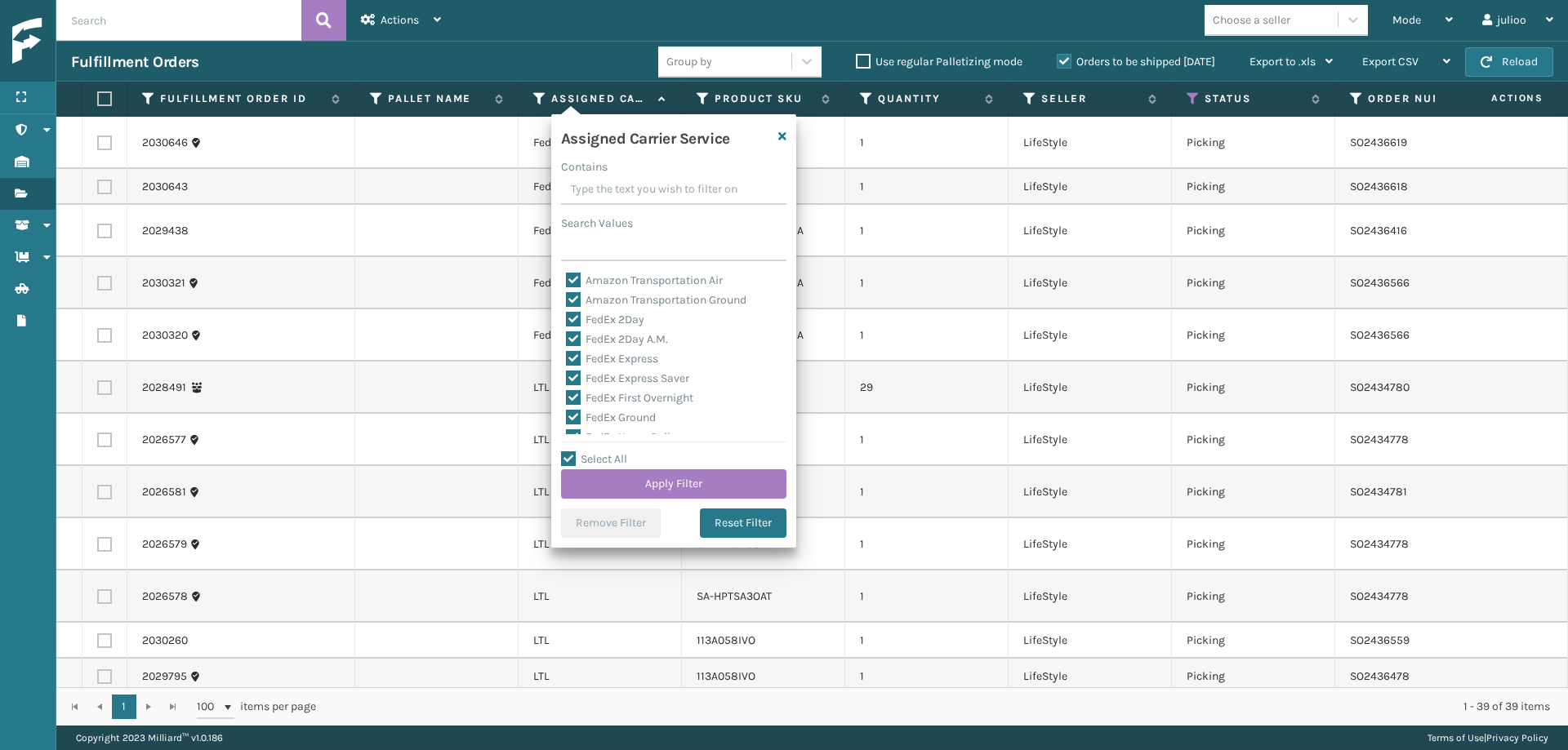
checkbox input "true"
click at [570, 405] on label "LTL" at bounding box center [584, 405] width 36 height 14
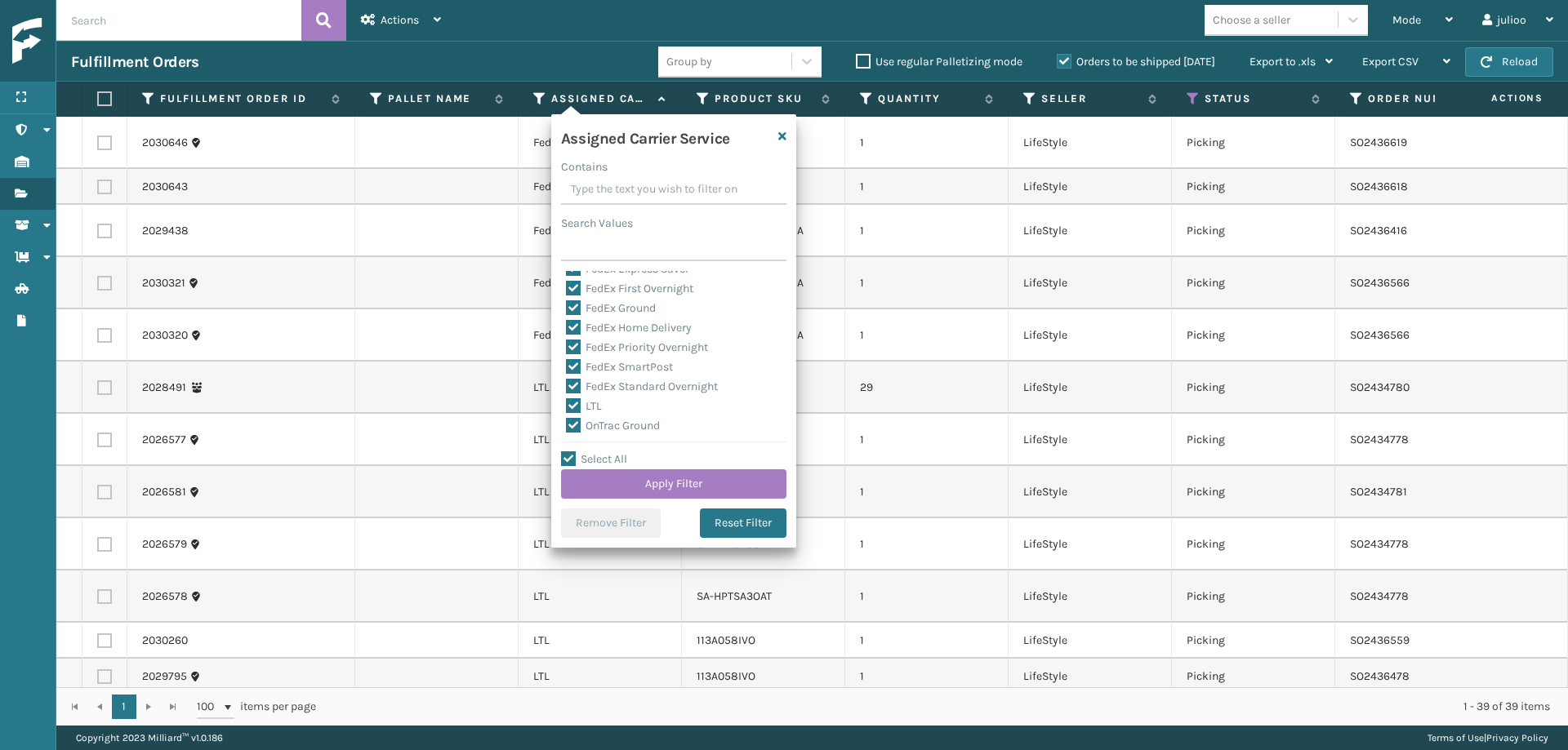
click at [567, 405] on input "LTL" at bounding box center [566, 403] width 1 height 11
checkbox input "false"
click at [589, 472] on button "Apply Filter" at bounding box center [673, 484] width 225 height 29
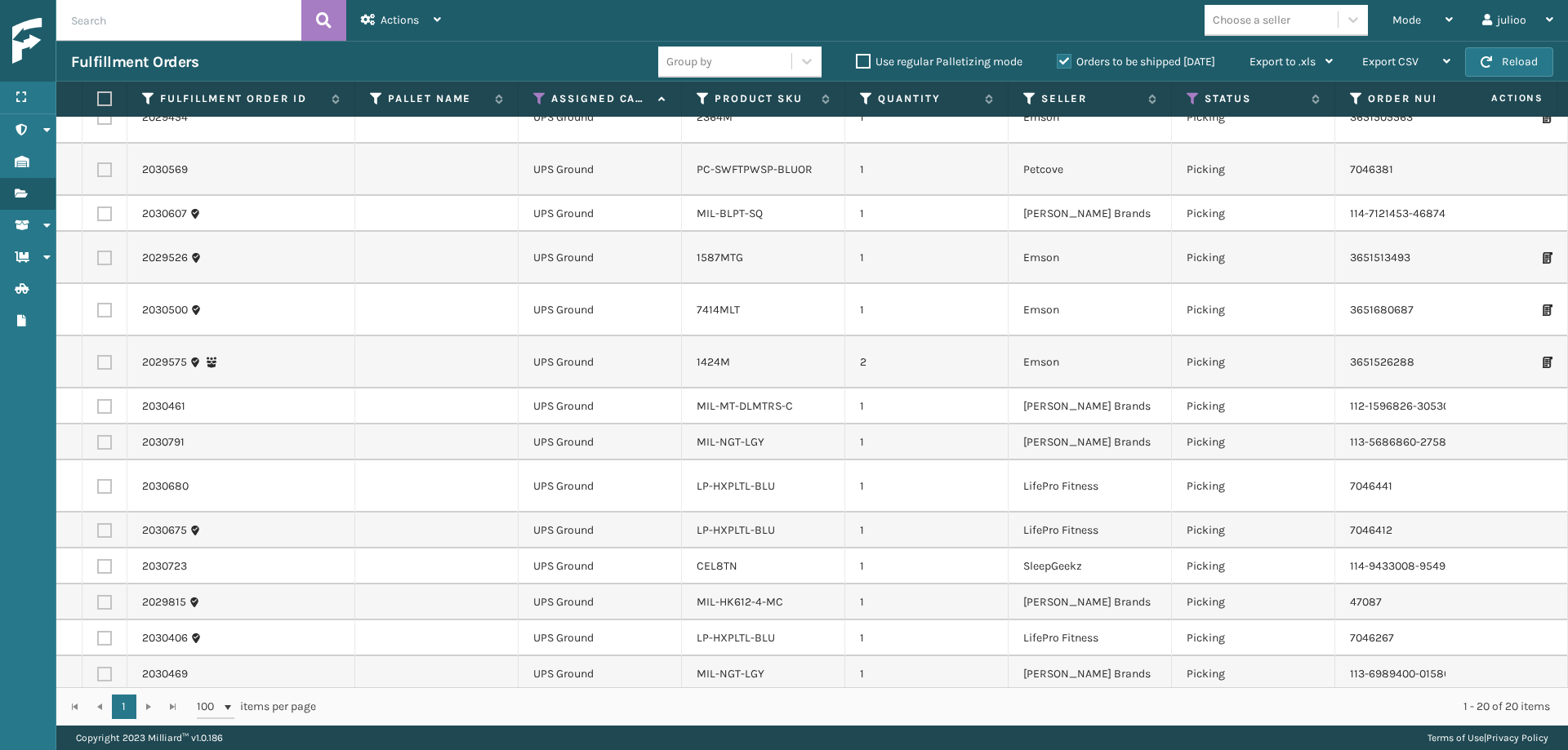
scroll to position [311, 0]
